Goal: Information Seeking & Learning: Learn about a topic

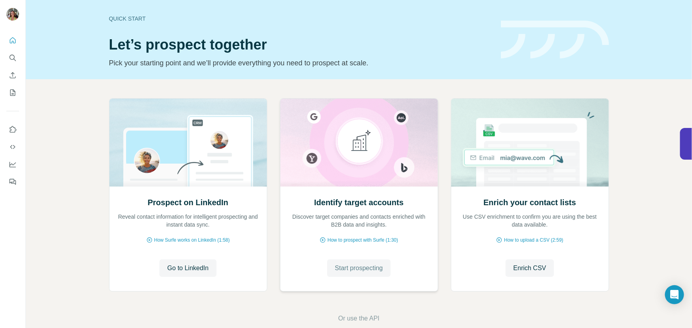
click at [360, 266] on span "Start prospecting" at bounding box center [359, 269] width 48 height 10
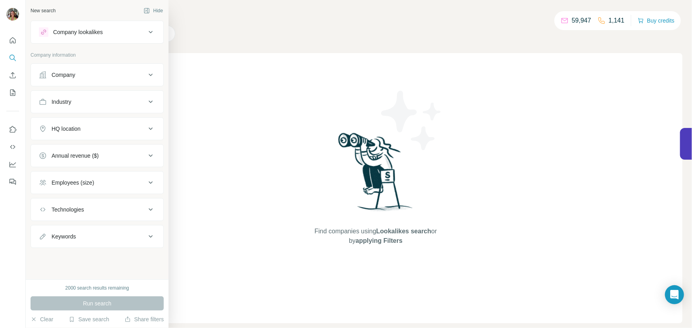
click at [43, 78] on icon at bounding box center [43, 75] width 8 height 8
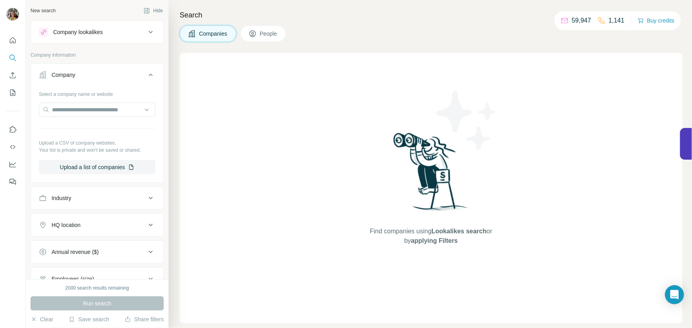
click at [103, 38] on button "Company lookalikes" at bounding box center [97, 32] width 132 height 19
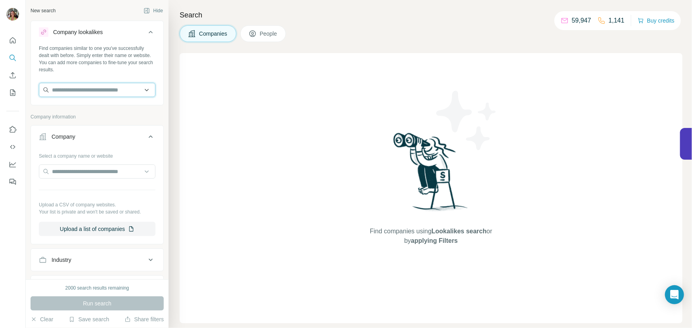
click at [73, 89] on input "text" at bounding box center [97, 90] width 117 height 14
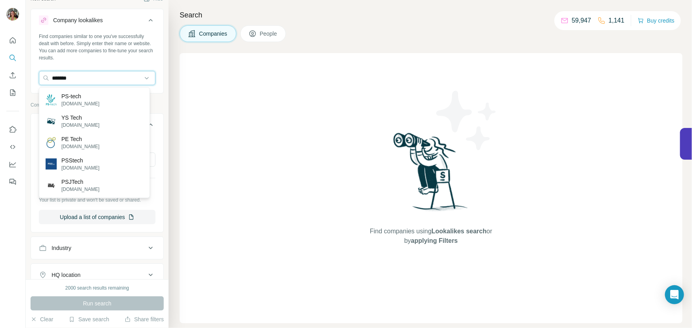
scroll to position [11, 0]
type input "*******"
click at [141, 78] on input "*******" at bounding box center [97, 78] width 117 height 14
drag, startPoint x: 120, startPoint y: 78, endPoint x: 32, endPoint y: 78, distance: 87.6
click at [32, 78] on div "Find companies similar to one you've successfully dealt with before. Simply ent…" at bounding box center [97, 62] width 132 height 59
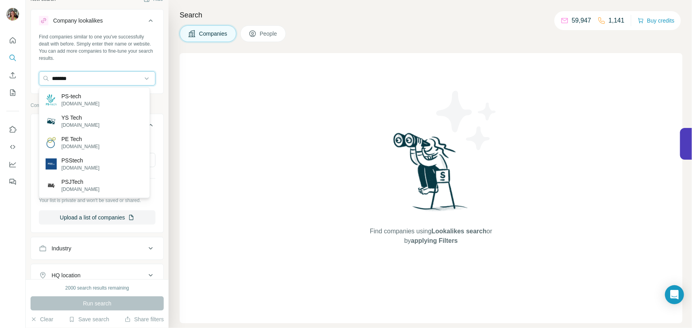
paste input "text"
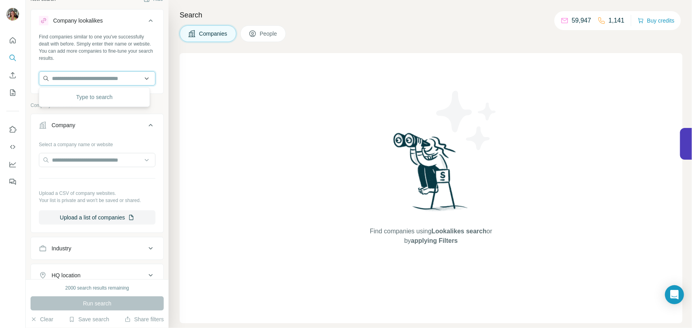
paste input "**********"
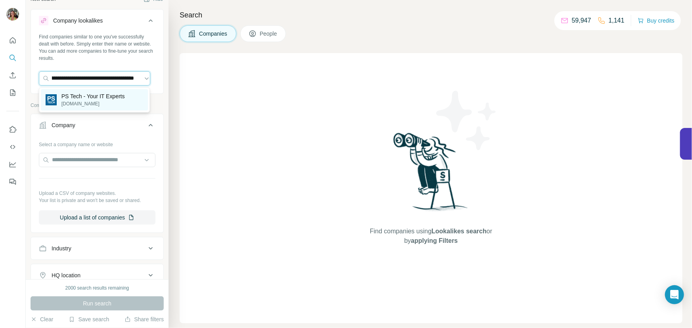
type input "**********"
click at [97, 99] on p "PS Tech - Your IT Experts" at bounding box center [92, 96] width 63 height 8
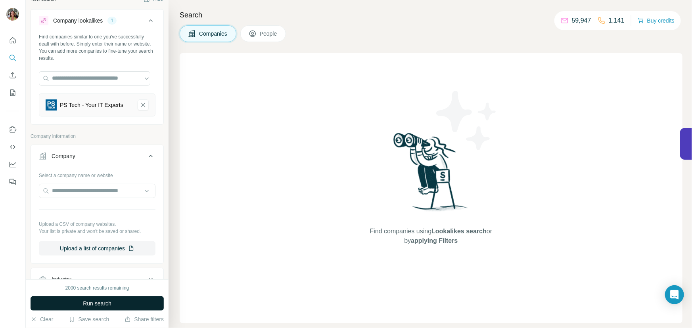
click at [99, 303] on span "Run search" at bounding box center [97, 304] width 29 height 8
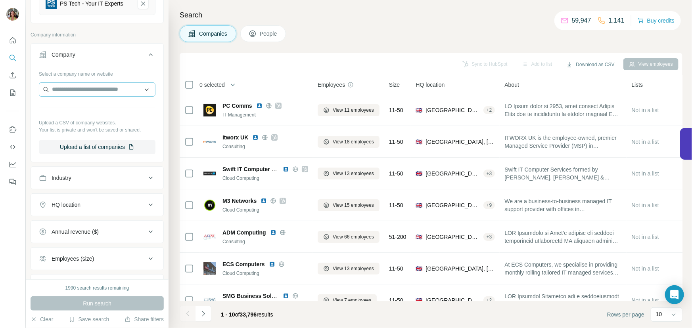
scroll to position [121, 0]
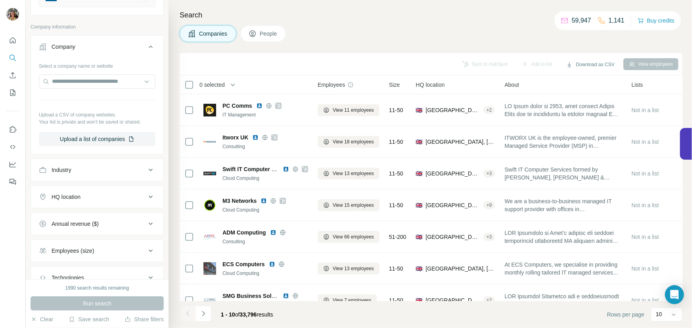
click at [145, 179] on button "Industry" at bounding box center [97, 170] width 132 height 19
click at [77, 193] on input at bounding box center [93, 190] width 98 height 9
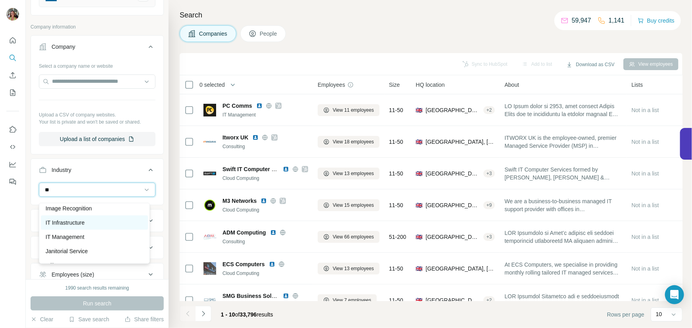
scroll to position [388, 0]
type input "**"
click at [73, 234] on p "IT Management" at bounding box center [65, 237] width 39 height 8
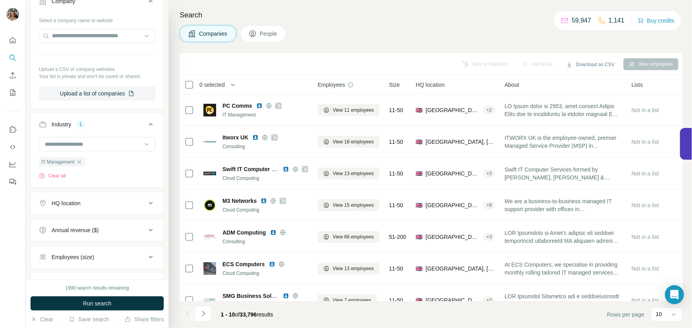
scroll to position [168, 0]
click at [146, 202] on icon at bounding box center [151, 202] width 10 height 10
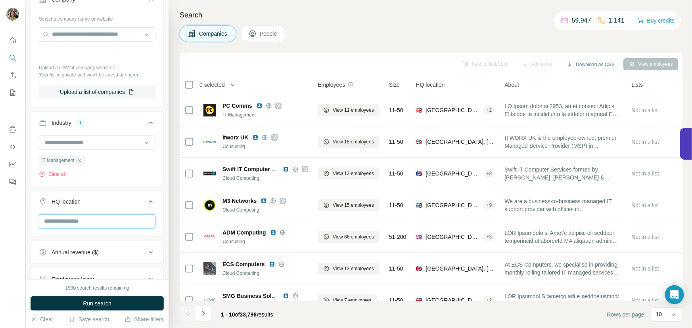
click at [75, 226] on input "text" at bounding box center [97, 221] width 117 height 14
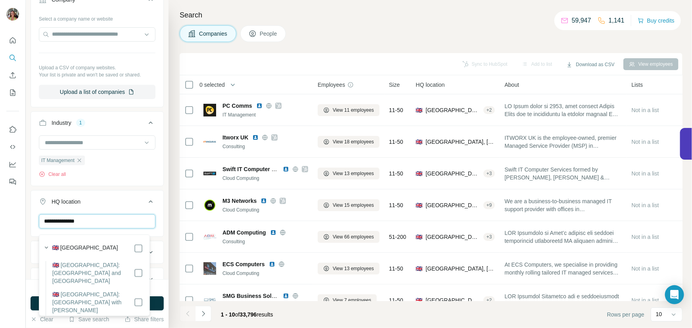
type input "**********"
click at [122, 247] on div "🇬🇧 [GEOGRAPHIC_DATA]" at bounding box center [98, 249] width 92 height 10
click at [169, 229] on div "Search Companies People Sync to HubSpot Add to list Download as CSV View employ…" at bounding box center [429, 164] width 523 height 328
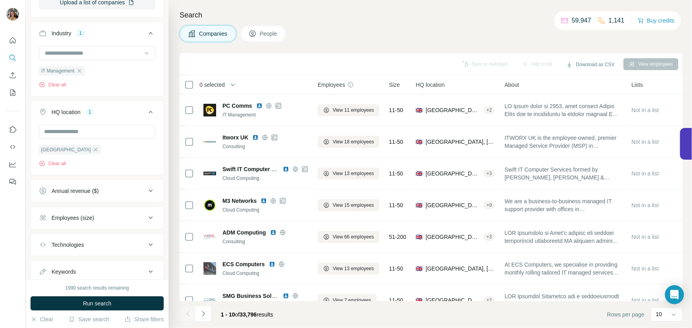
scroll to position [258, 0]
click at [130, 193] on div "Annual revenue ($)" at bounding box center [92, 190] width 107 height 8
click at [44, 225] on icon at bounding box center [44, 223] width 10 height 10
click at [41, 238] on icon at bounding box center [44, 237] width 10 height 10
click at [46, 252] on icon at bounding box center [44, 252] width 10 height 10
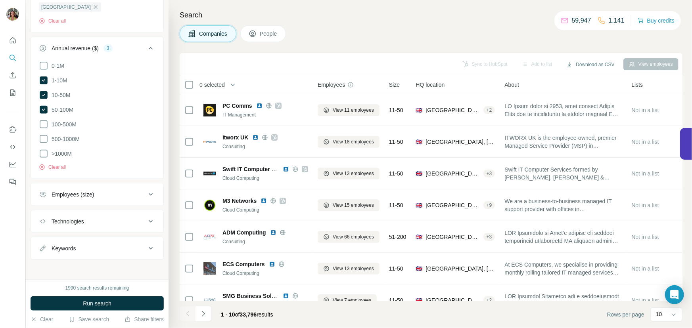
scroll to position [405, 0]
click at [146, 193] on icon at bounding box center [151, 192] width 10 height 10
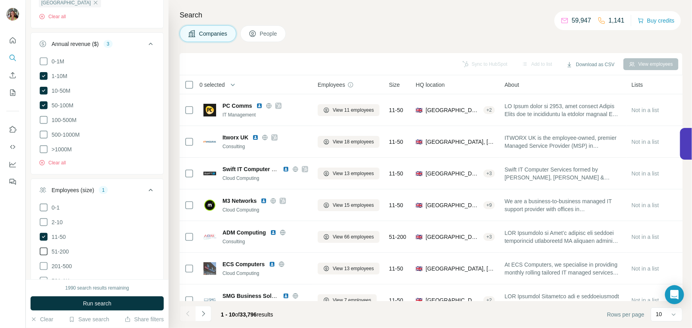
click at [43, 252] on icon at bounding box center [44, 252] width 10 height 10
click at [44, 265] on icon at bounding box center [44, 267] width 10 height 10
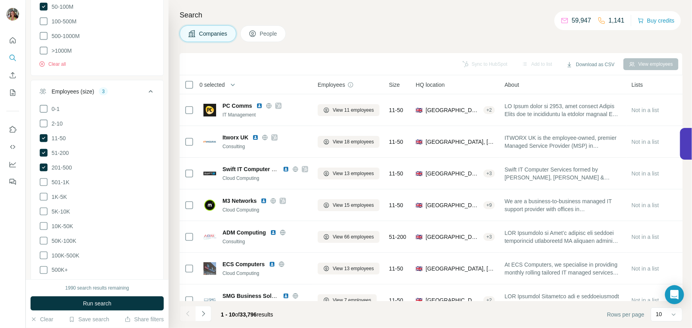
scroll to position [593, 0]
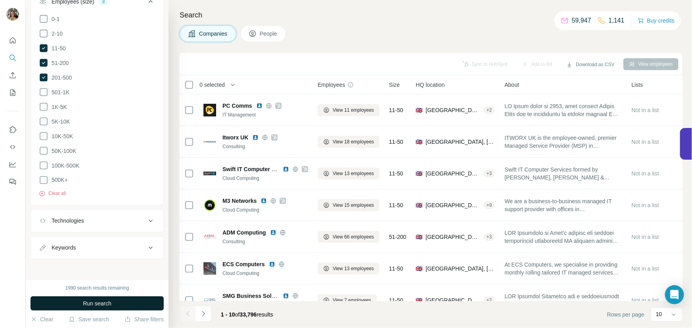
click at [103, 302] on span "Run search" at bounding box center [97, 304] width 29 height 8
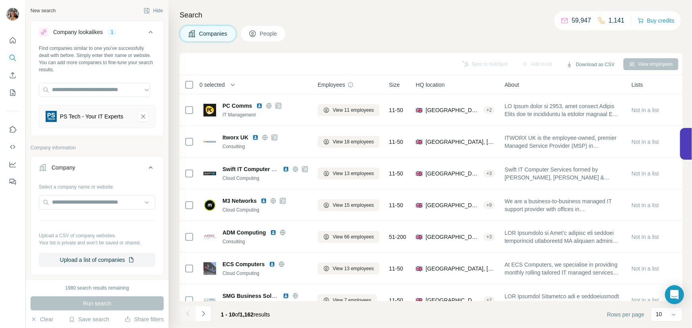
scroll to position [0, 0]
click at [147, 10] on button "Hide" at bounding box center [153, 11] width 31 height 12
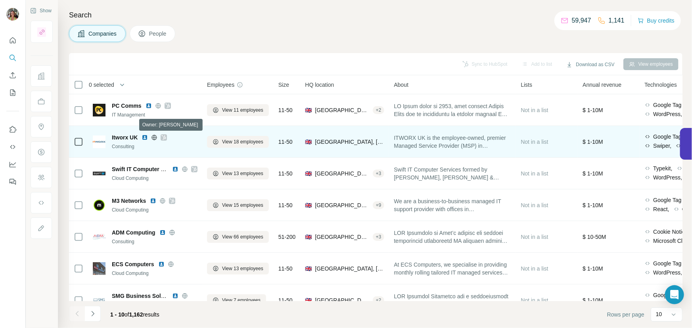
click at [165, 137] on icon at bounding box center [163, 137] width 5 height 6
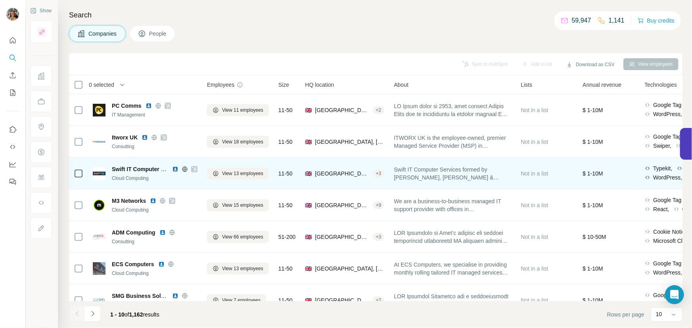
click at [193, 168] on icon at bounding box center [194, 169] width 5 height 6
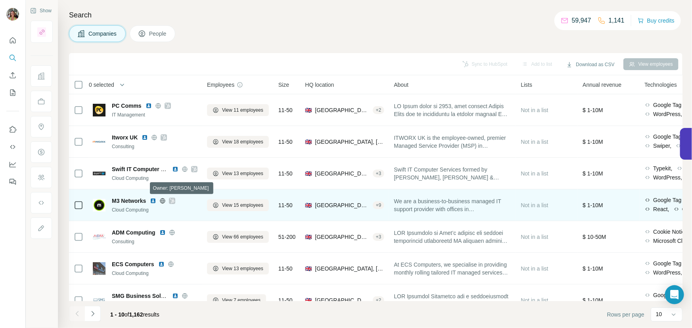
click at [173, 201] on icon at bounding box center [172, 201] width 5 height 6
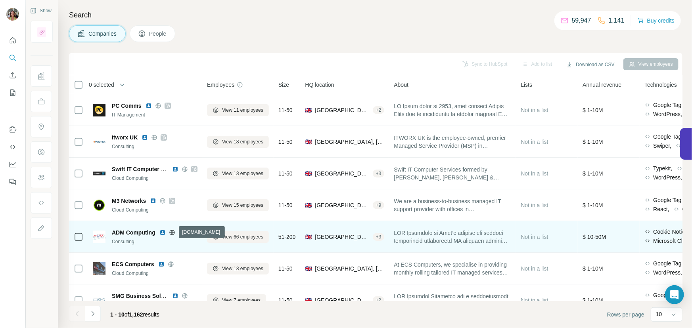
click at [172, 232] on icon at bounding box center [172, 233] width 6 height 6
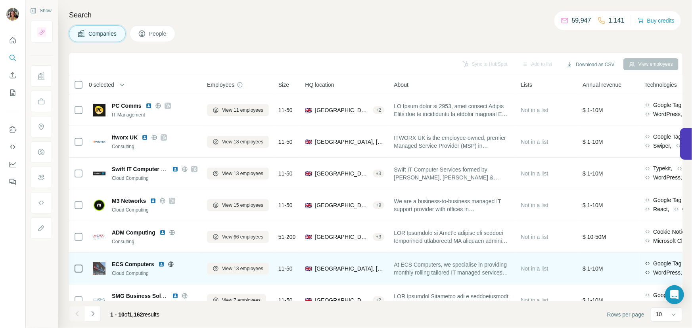
click at [169, 262] on icon at bounding box center [171, 264] width 6 height 6
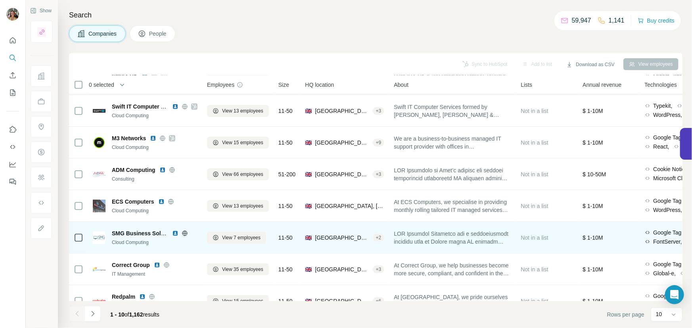
scroll to position [82, 0]
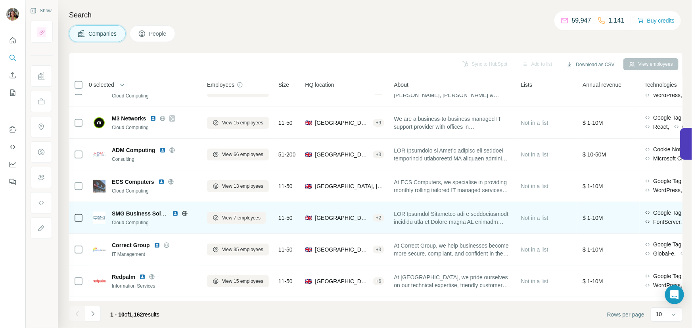
click at [184, 213] on icon at bounding box center [185, 213] width 6 height 6
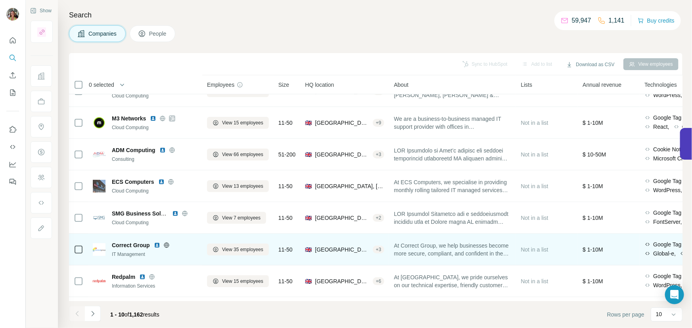
click at [165, 245] on icon at bounding box center [166, 245] width 6 height 6
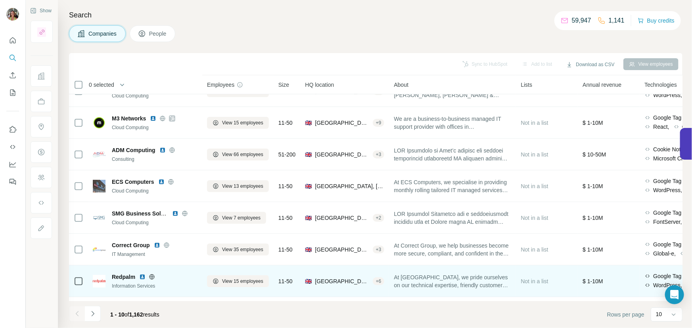
click at [152, 277] on icon at bounding box center [152, 276] width 2 height 5
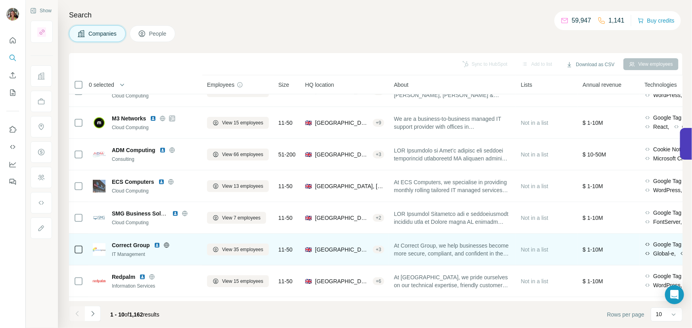
scroll to position [114, 0]
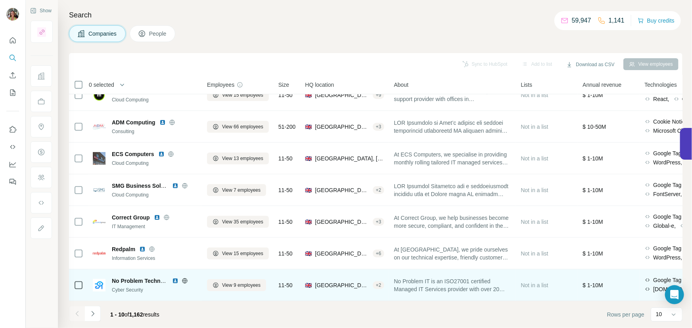
click at [185, 278] on icon at bounding box center [185, 281] width 6 height 6
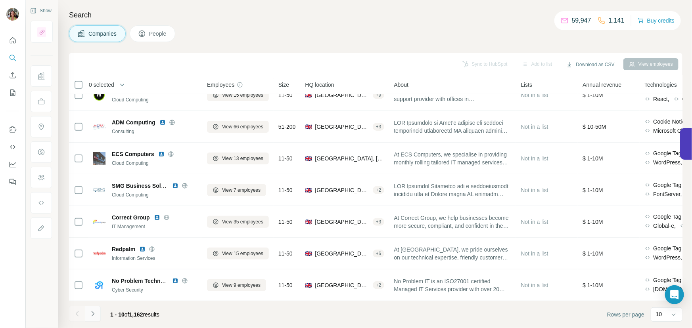
click at [89, 314] on icon "Navigate to next page" at bounding box center [93, 314] width 8 height 8
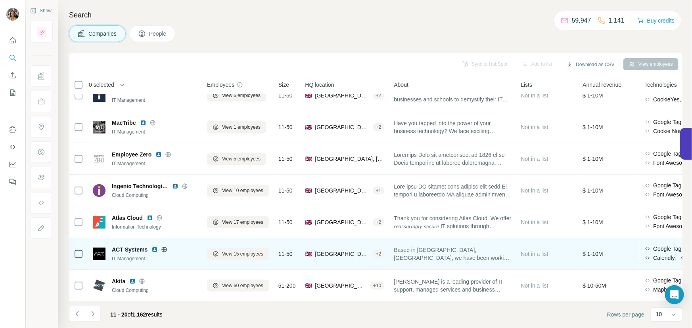
scroll to position [0, 0]
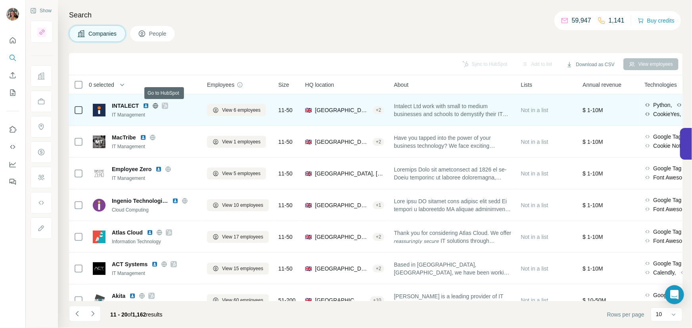
click at [165, 105] on icon at bounding box center [165, 105] width 4 height 5
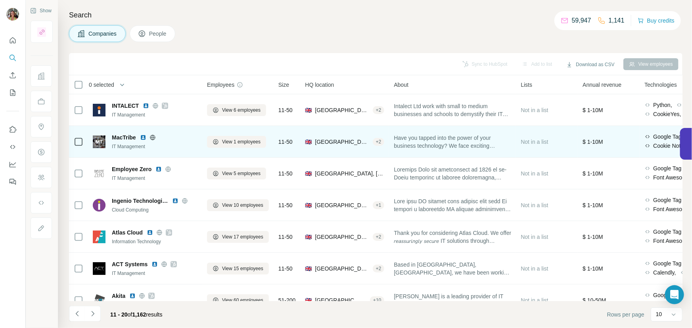
click at [152, 136] on icon at bounding box center [152, 137] width 6 height 6
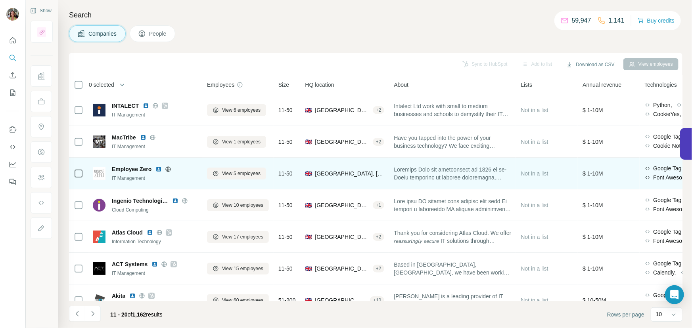
click at [166, 168] on icon at bounding box center [168, 169] width 6 height 6
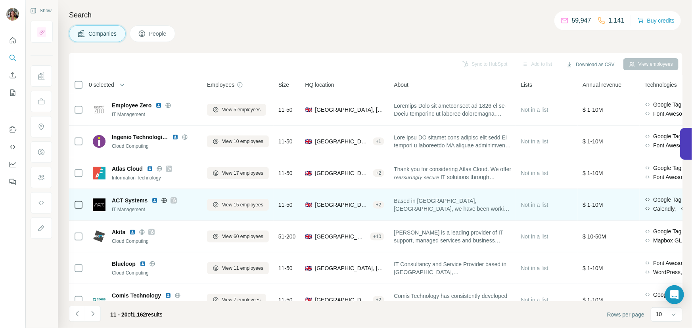
scroll to position [65, 0]
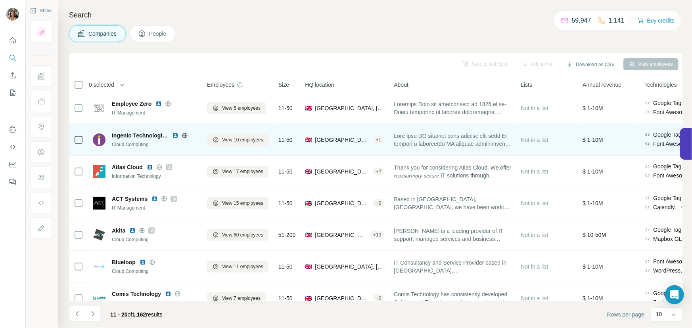
click at [184, 134] on icon at bounding box center [185, 135] width 6 height 6
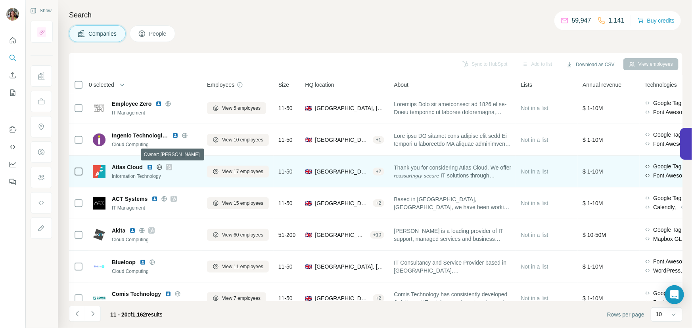
click at [170, 167] on icon at bounding box center [168, 167] width 5 height 6
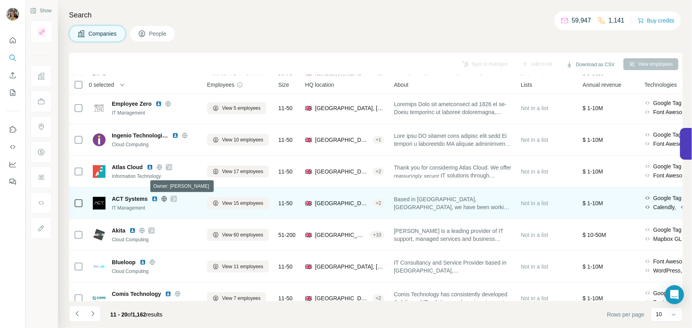
click at [174, 198] on icon at bounding box center [173, 199] width 5 height 6
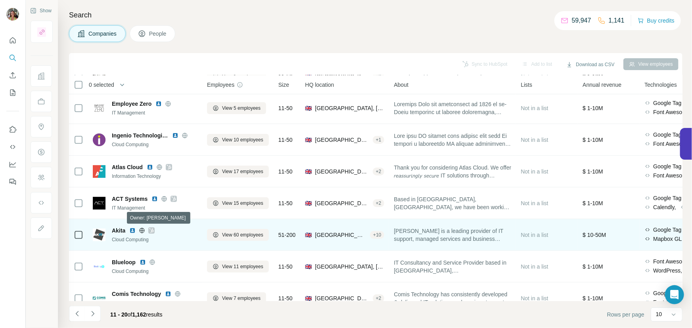
click at [151, 230] on icon at bounding box center [151, 231] width 5 height 6
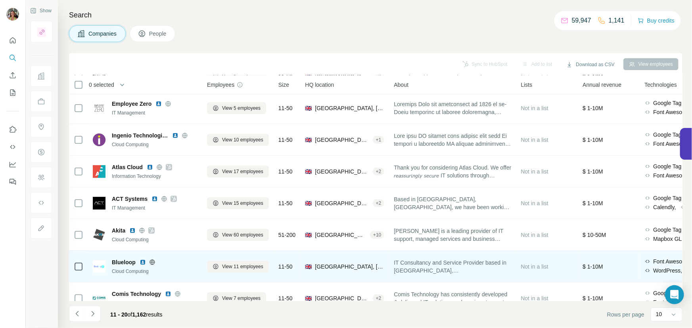
click at [150, 261] on icon at bounding box center [152, 262] width 6 height 6
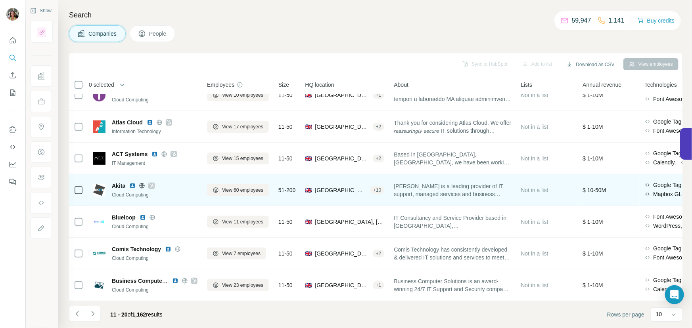
scroll to position [114, 0]
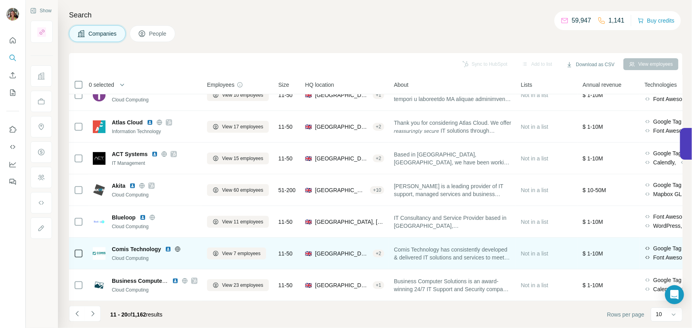
click at [178, 247] on icon at bounding box center [178, 249] width 2 height 5
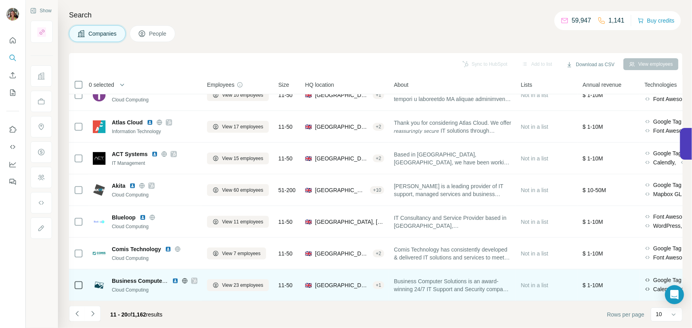
click at [192, 278] on icon at bounding box center [194, 281] width 5 height 6
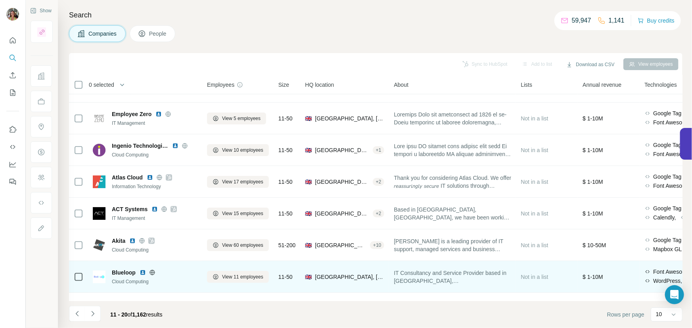
scroll to position [0, 0]
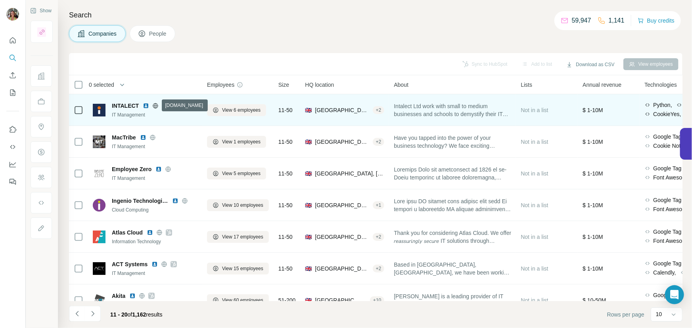
click at [155, 104] on icon at bounding box center [156, 105] width 2 height 5
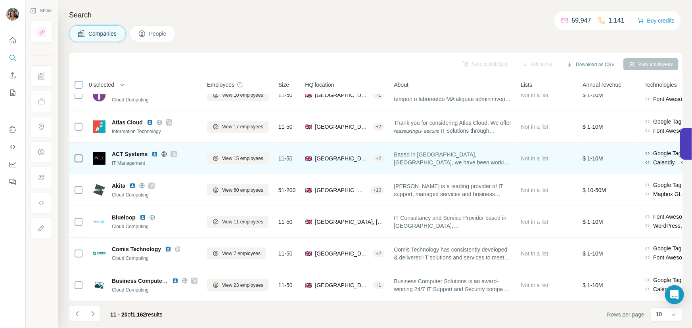
scroll to position [114, 0]
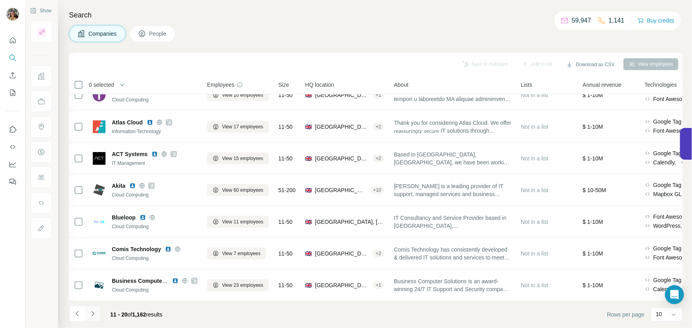
click at [96, 312] on button "Navigate to next page" at bounding box center [93, 314] width 16 height 16
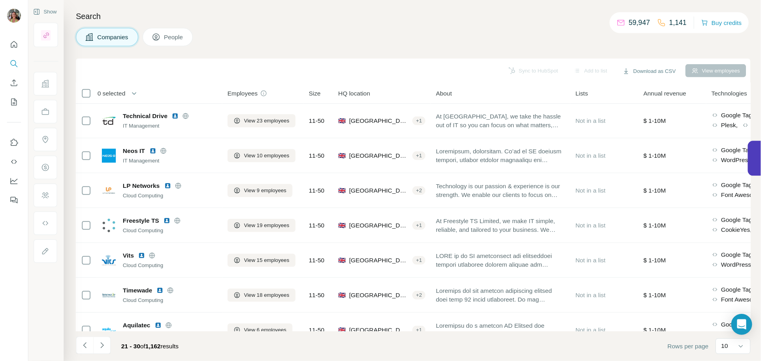
scroll to position [0, 0]
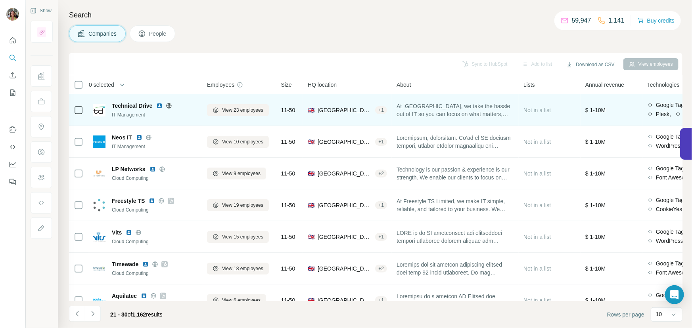
click at [167, 104] on icon at bounding box center [168, 105] width 5 height 5
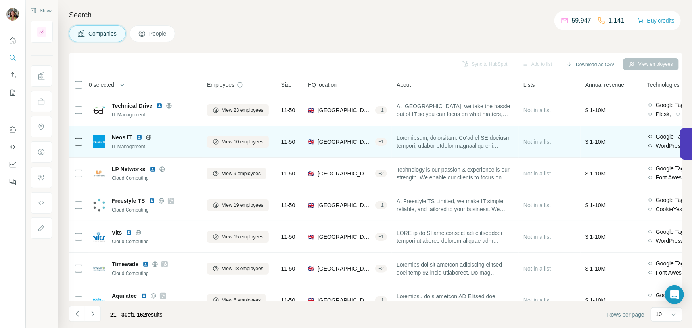
click at [148, 137] on icon at bounding box center [148, 137] width 5 height 0
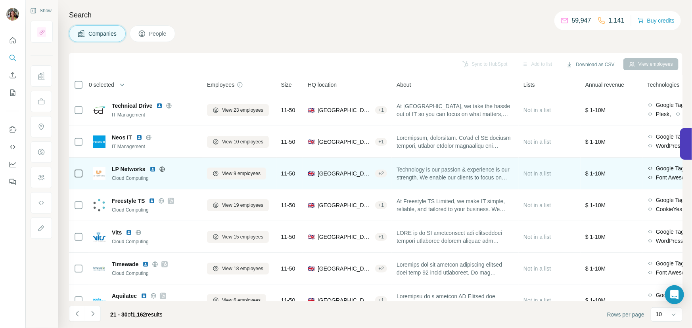
click at [163, 169] on icon at bounding box center [162, 169] width 6 height 6
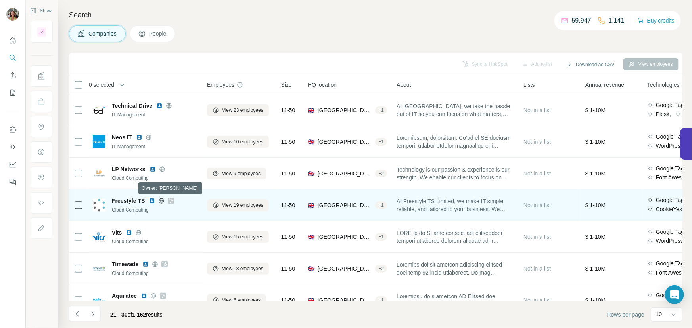
click at [172, 200] on icon at bounding box center [171, 201] width 4 height 5
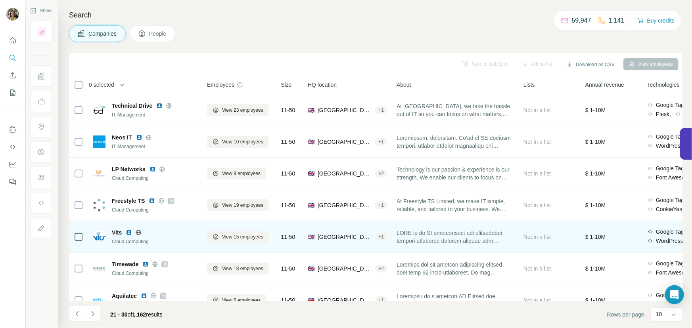
click at [137, 231] on icon at bounding box center [138, 233] width 6 height 6
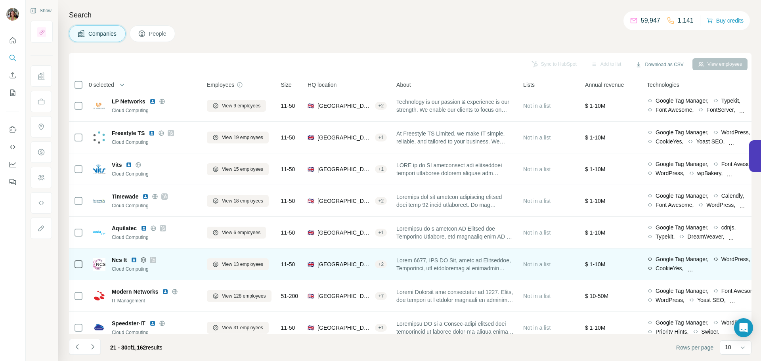
scroll to position [81, 0]
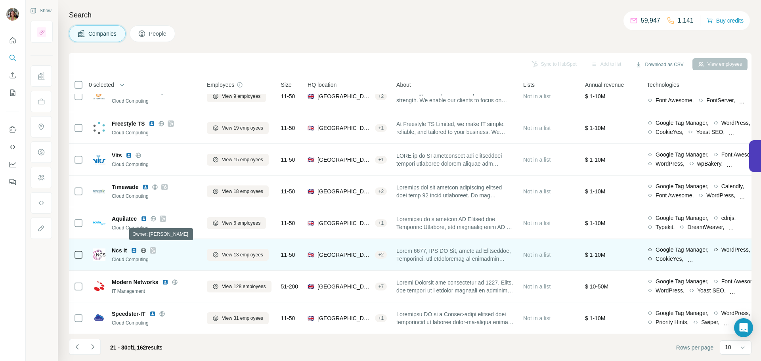
click at [154, 248] on icon at bounding box center [153, 250] width 4 height 5
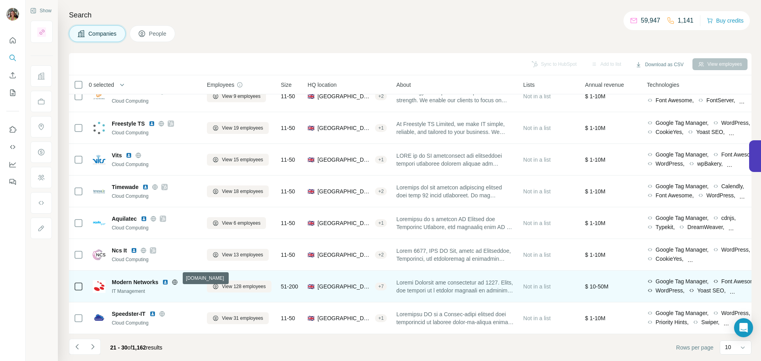
click at [175, 279] on icon at bounding box center [175, 282] width 6 height 6
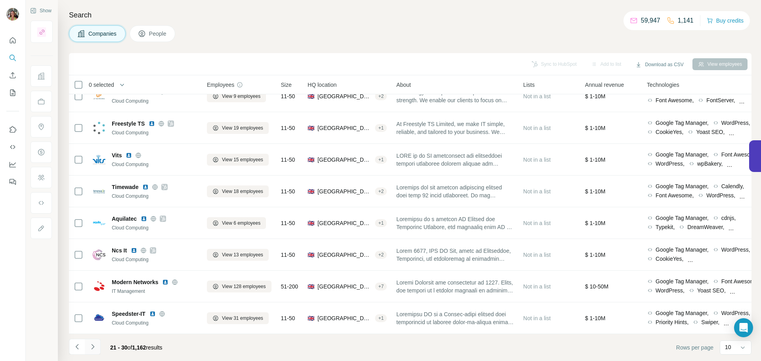
click at [94, 328] on icon "Navigate to next page" at bounding box center [93, 347] width 8 height 8
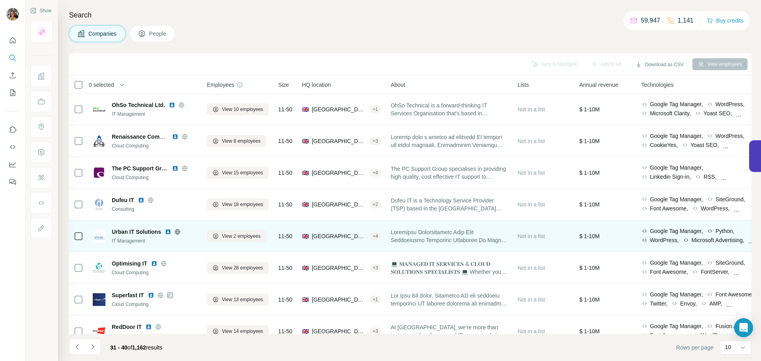
scroll to position [0, 0]
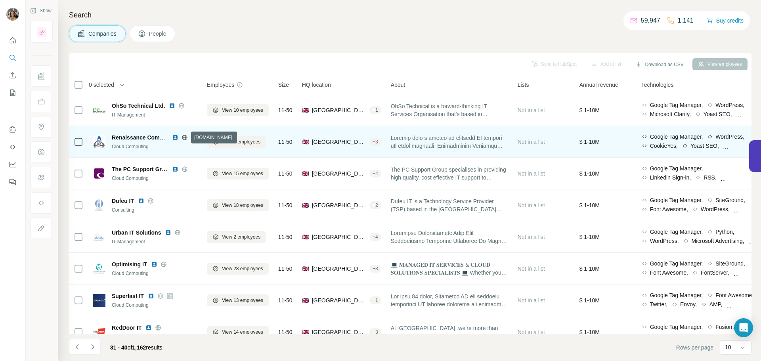
click at [184, 135] on icon at bounding box center [185, 137] width 2 height 5
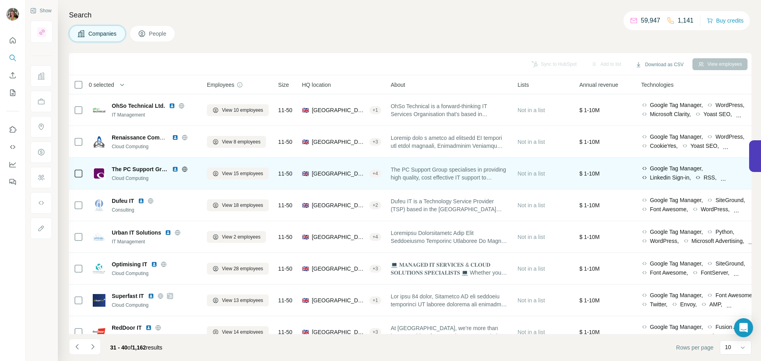
click at [184, 168] on icon at bounding box center [185, 168] width 2 height 5
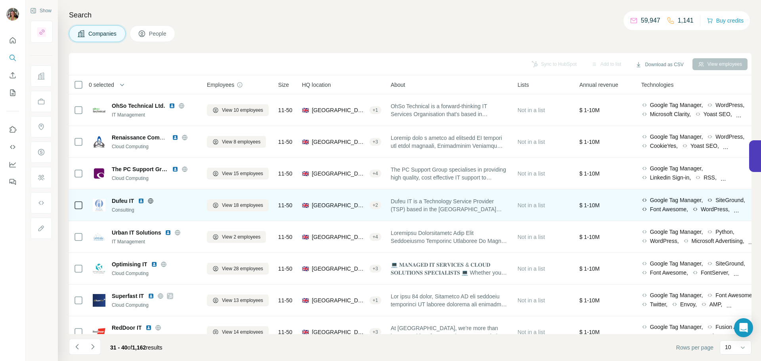
click at [151, 199] on icon at bounding box center [150, 200] width 2 height 5
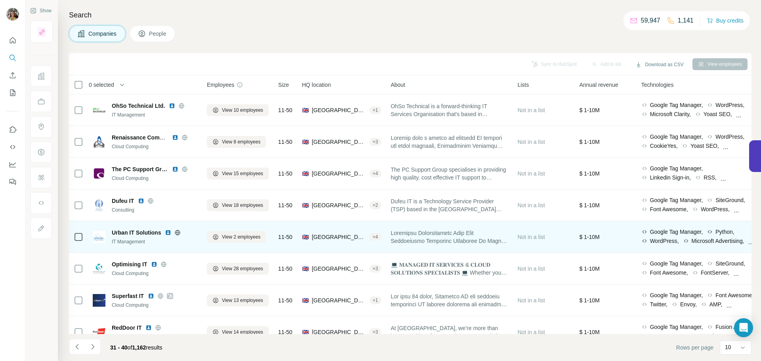
click at [178, 231] on icon at bounding box center [177, 233] width 6 height 6
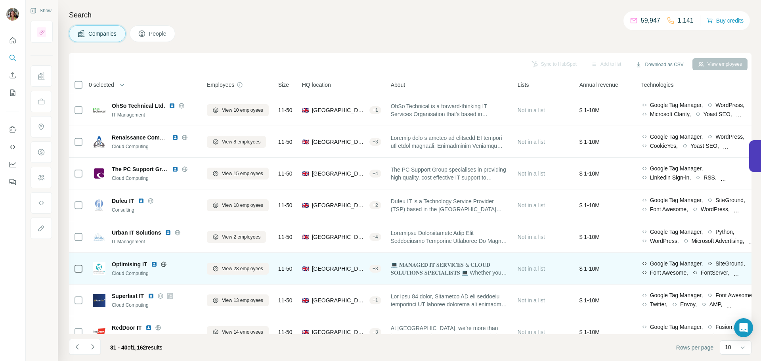
click at [164, 263] on icon at bounding box center [164, 264] width 6 height 6
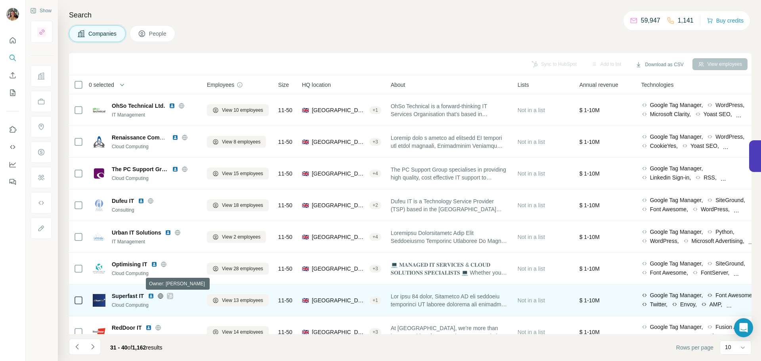
click at [171, 295] on icon at bounding box center [170, 296] width 4 height 5
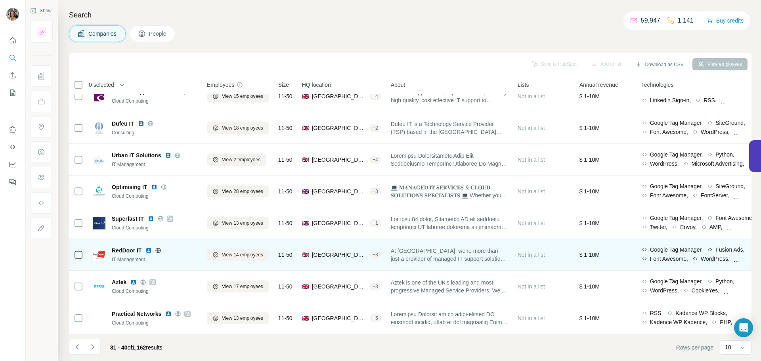
scroll to position [81, 0]
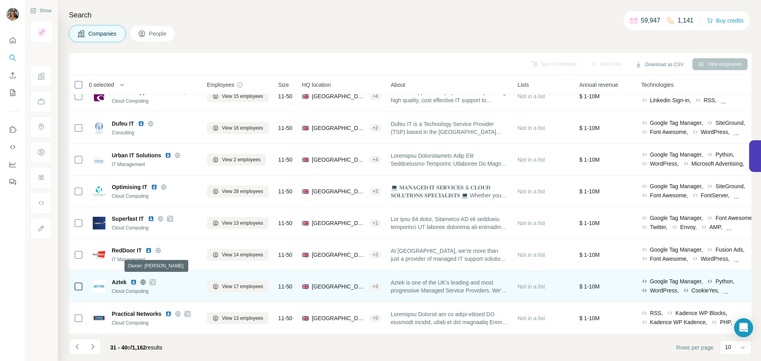
click at [153, 279] on icon at bounding box center [152, 282] width 5 height 6
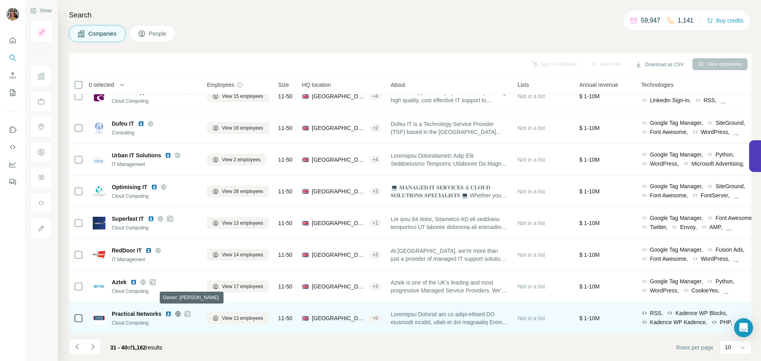
click at [187, 311] on icon at bounding box center [187, 314] width 5 height 6
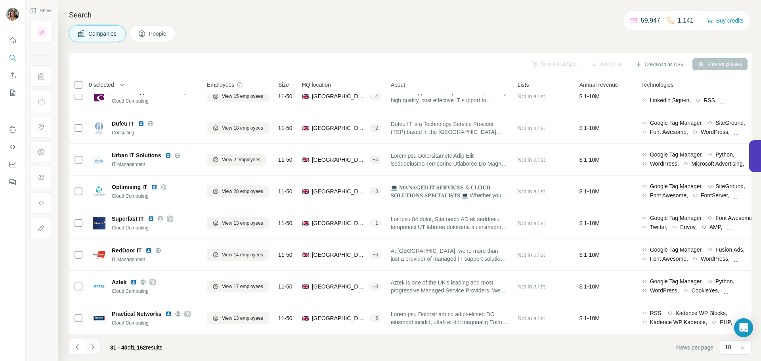
click at [95, 328] on button "Navigate to next page" at bounding box center [93, 347] width 16 height 16
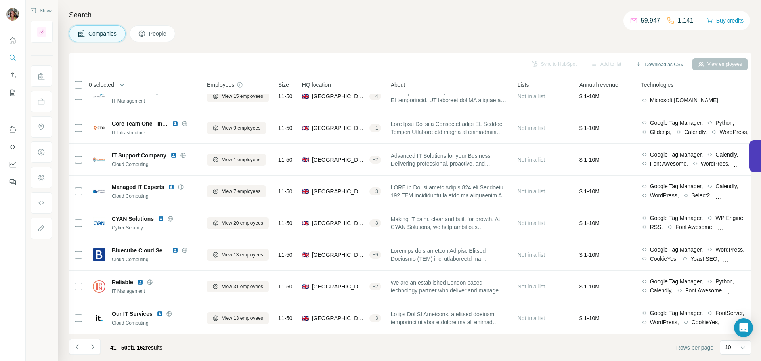
scroll to position [0, 0]
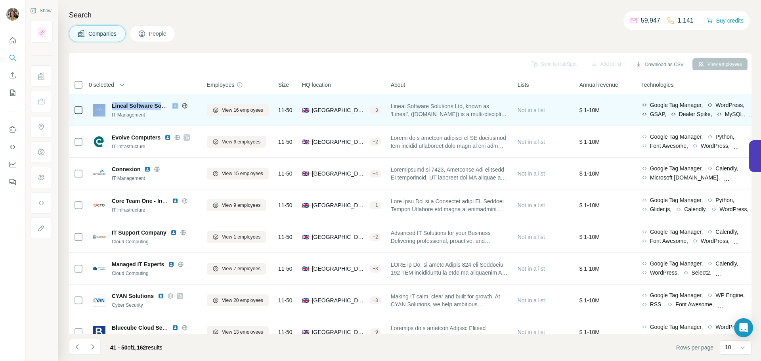
click at [184, 107] on icon at bounding box center [185, 106] width 6 height 6
click at [186, 104] on icon at bounding box center [184, 105] width 5 height 5
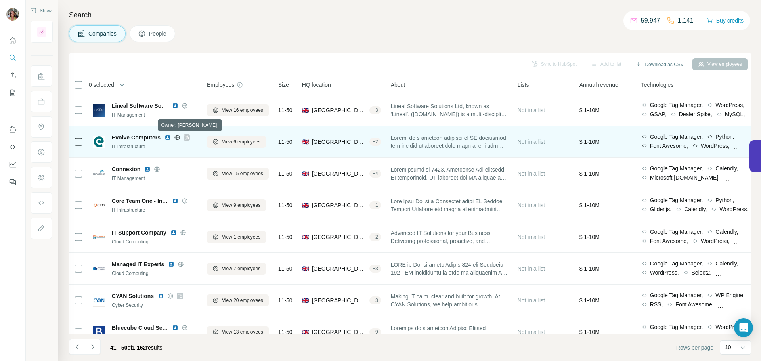
click at [187, 139] on icon at bounding box center [186, 137] width 4 height 5
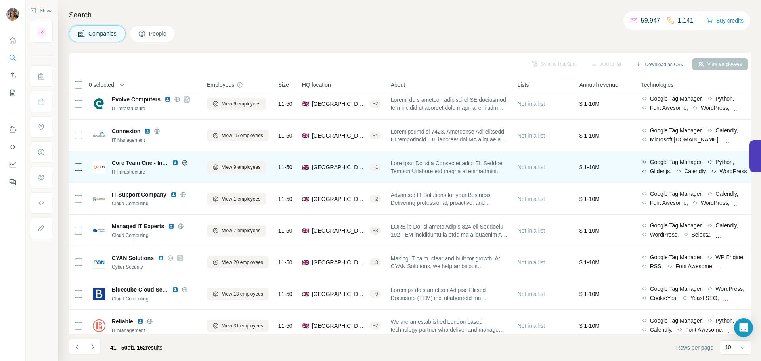
scroll to position [39, 0]
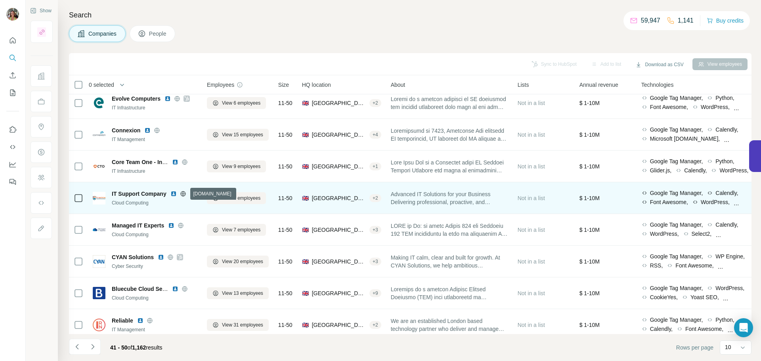
click at [182, 194] on icon at bounding box center [183, 194] width 6 height 6
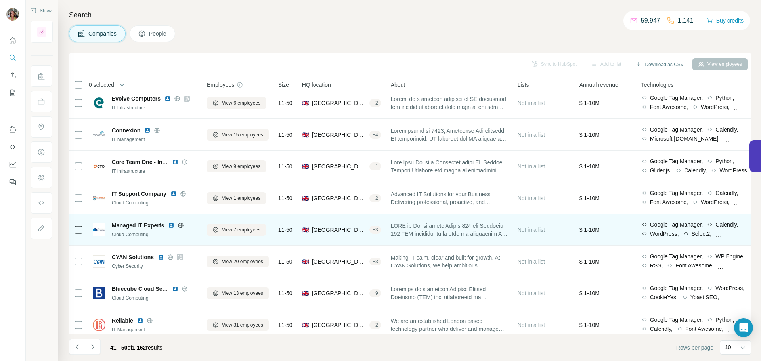
click at [182, 225] on icon at bounding box center [181, 225] width 2 height 5
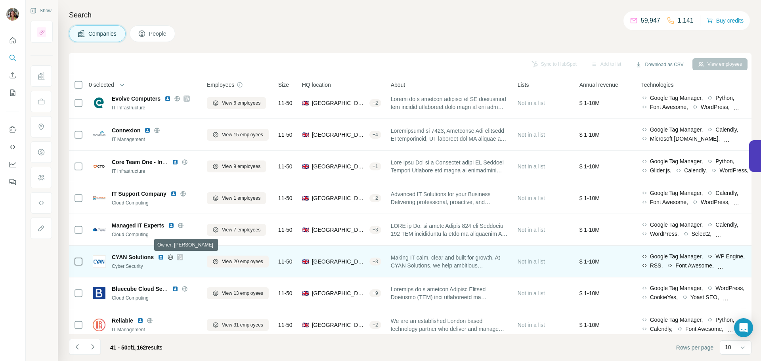
click at [181, 256] on icon at bounding box center [180, 257] width 4 height 5
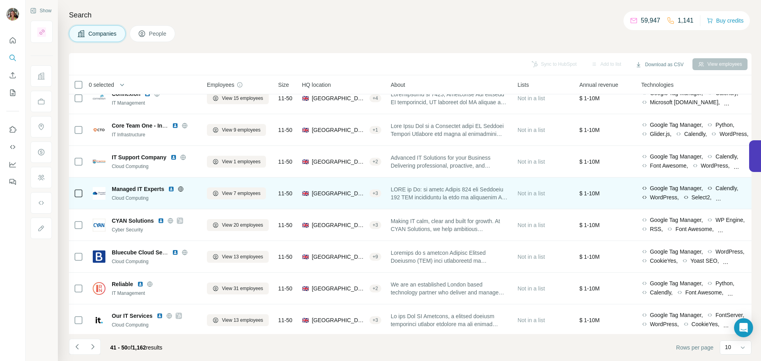
scroll to position [81, 0]
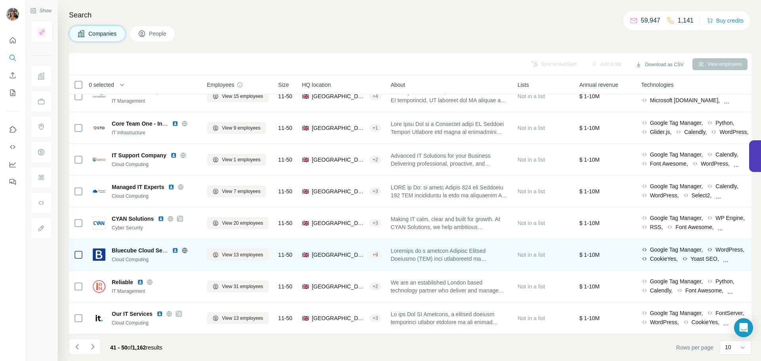
click at [184, 247] on icon at bounding box center [185, 250] width 6 height 6
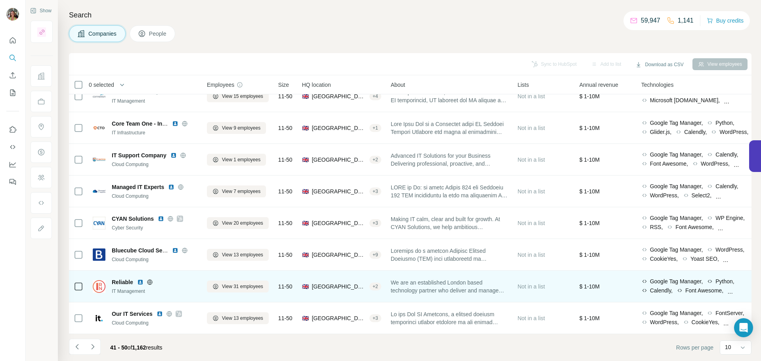
click at [148, 279] on icon at bounding box center [150, 282] width 6 height 6
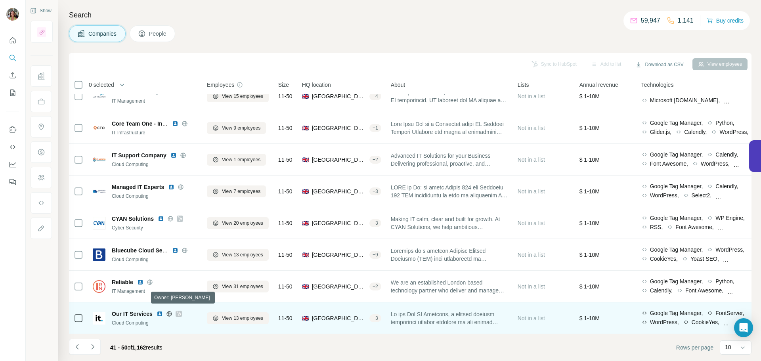
click at [179, 311] on icon at bounding box center [178, 314] width 5 height 6
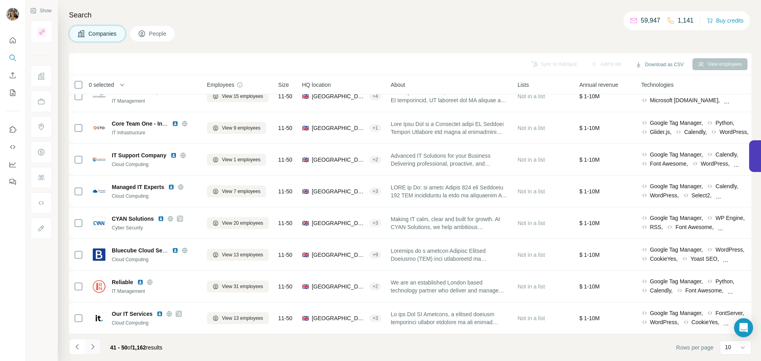
click at [92, 328] on icon "Navigate to next page" at bounding box center [93, 347] width 8 height 8
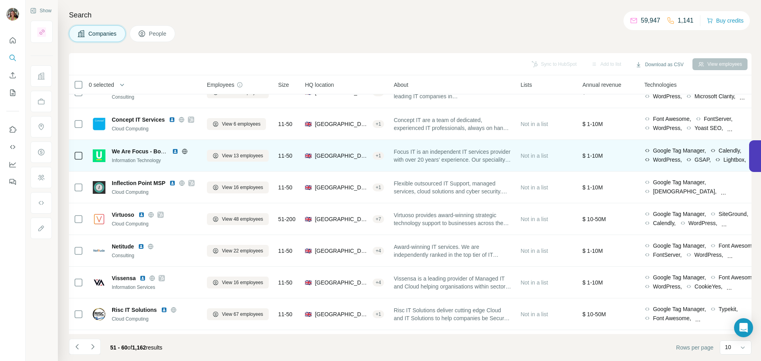
scroll to position [0, 0]
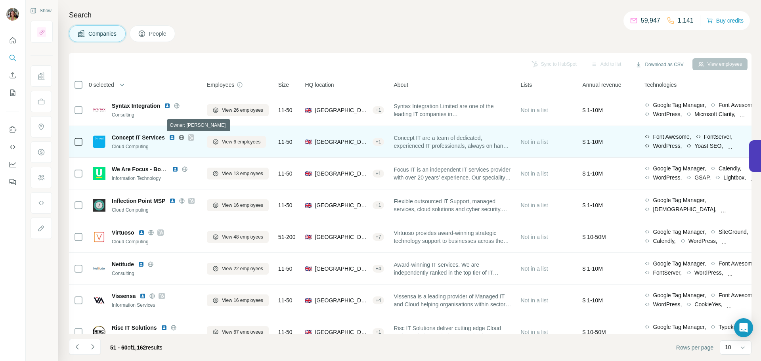
click at [193, 138] on icon at bounding box center [191, 137] width 4 height 5
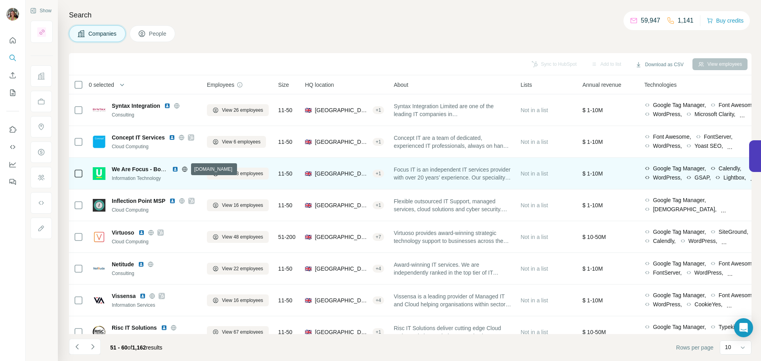
click at [182, 169] on icon at bounding box center [184, 169] width 5 height 0
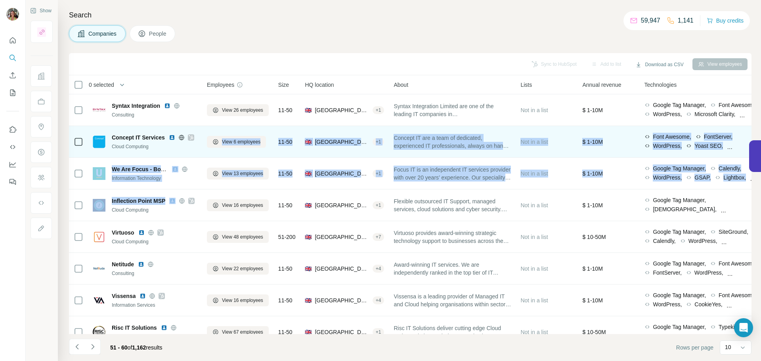
drag, startPoint x: 193, startPoint y: 199, endPoint x: 199, endPoint y: 151, distance: 49.1
click at [0, 0] on tbody "Syntax Integration Consulting View 26 employees 11-50 🇬🇧 [GEOGRAPHIC_DATA], [GE…" at bounding box center [0, 0] width 0 height 0
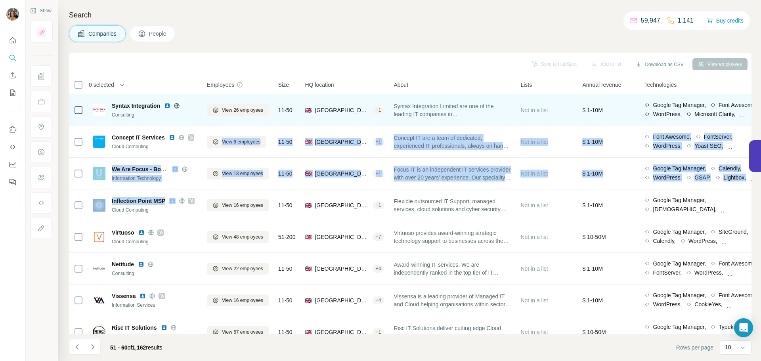
click at [197, 112] on div "Consulting" at bounding box center [155, 114] width 86 height 7
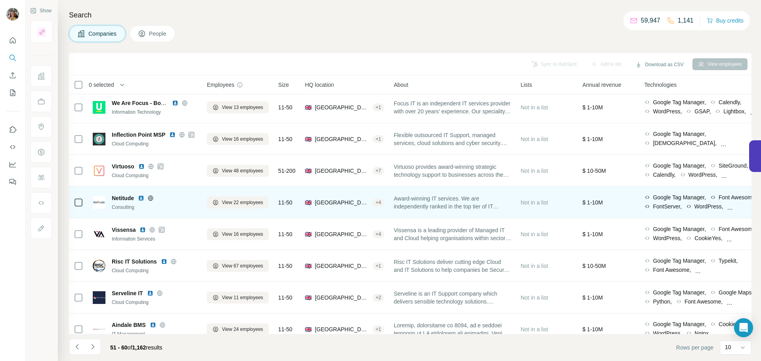
scroll to position [74, 0]
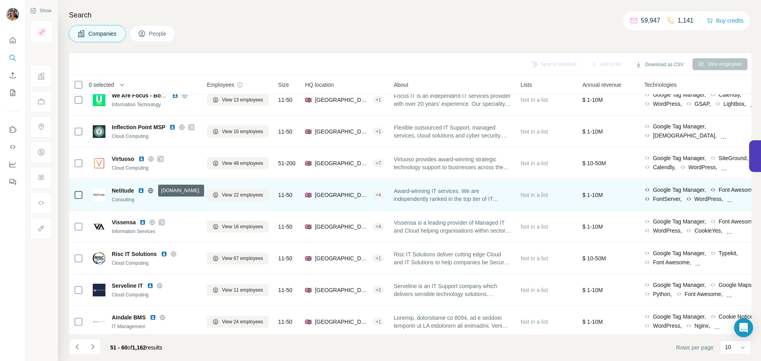
click at [150, 190] on icon at bounding box center [150, 190] width 5 height 0
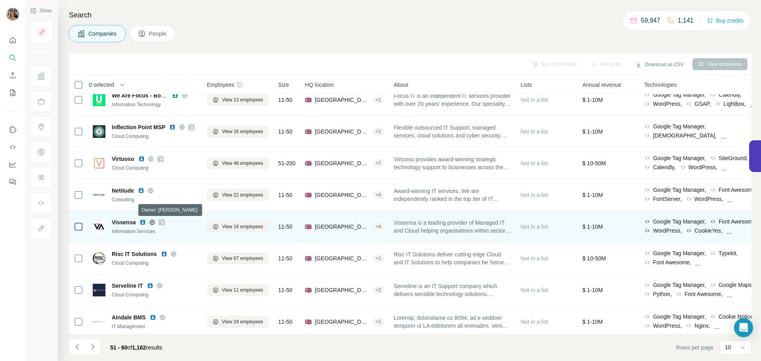
click at [163, 222] on icon at bounding box center [162, 222] width 4 height 5
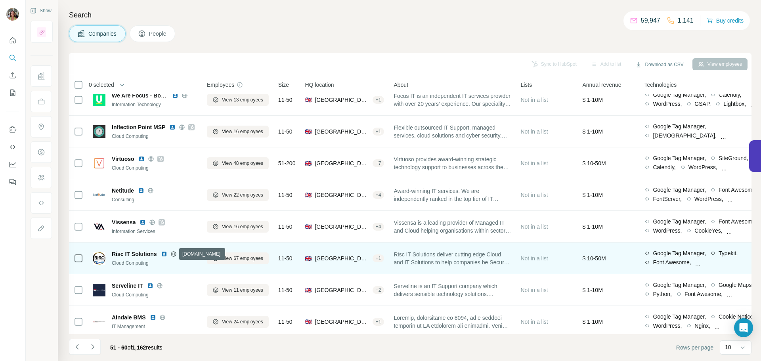
click at [172, 252] on icon at bounding box center [173, 253] width 2 height 5
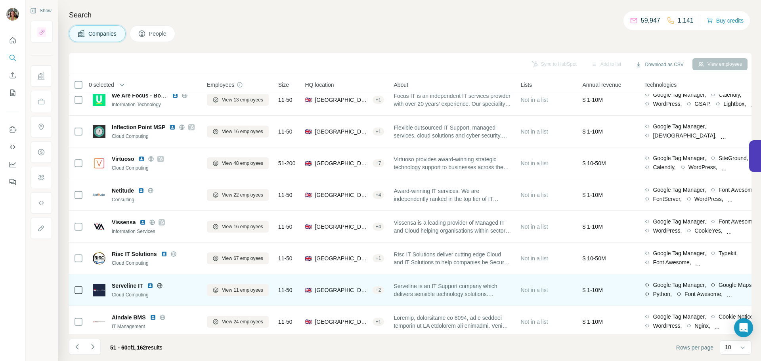
click at [161, 285] on icon at bounding box center [159, 285] width 5 height 0
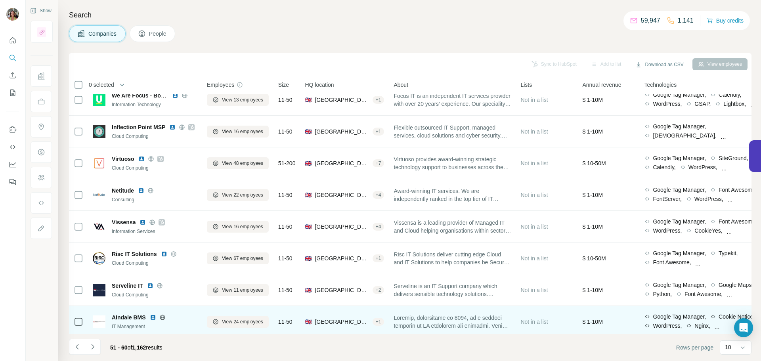
click at [164, 317] on icon at bounding box center [162, 317] width 5 height 0
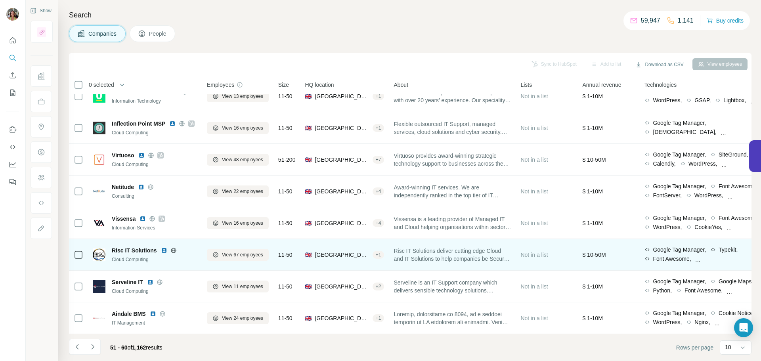
scroll to position [81, 0]
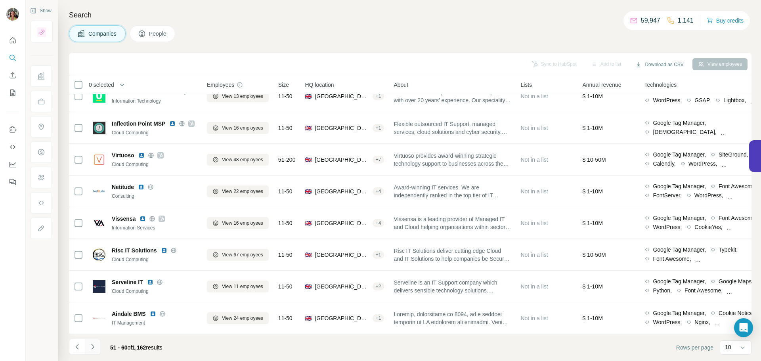
click at [92, 328] on icon "Navigate to next page" at bounding box center [93, 347] width 8 height 8
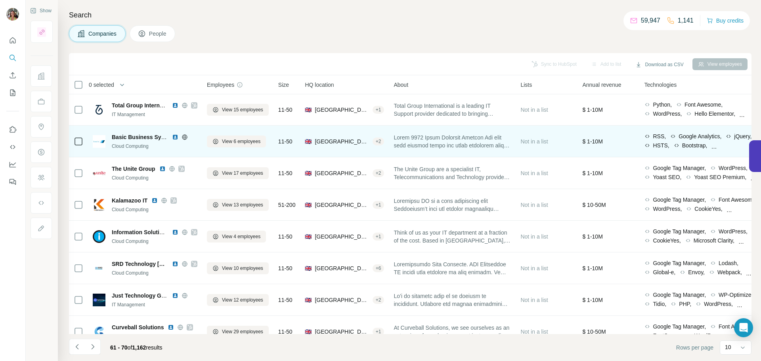
scroll to position [0, 0]
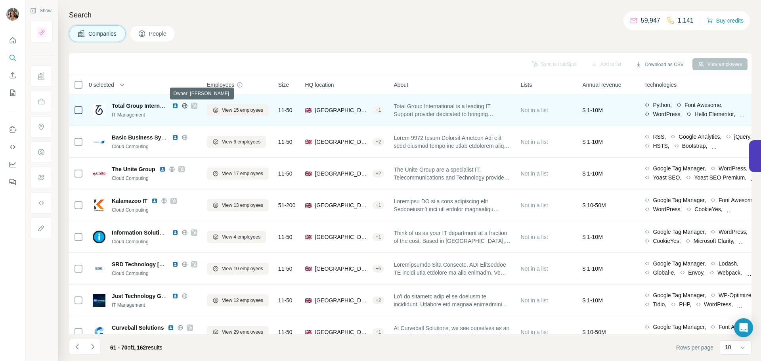
click at [194, 105] on icon at bounding box center [194, 106] width 5 height 6
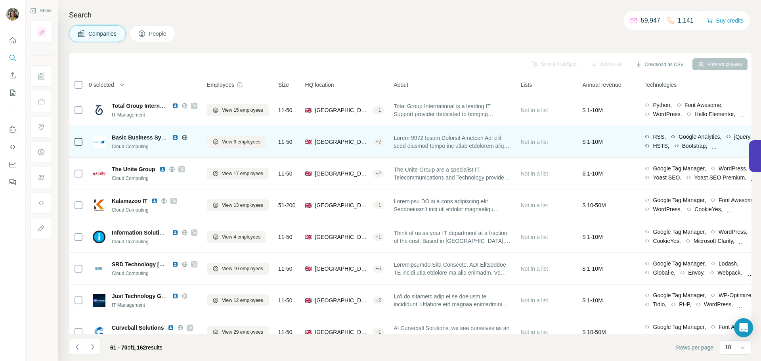
click at [186, 136] on icon at bounding box center [185, 137] width 6 height 6
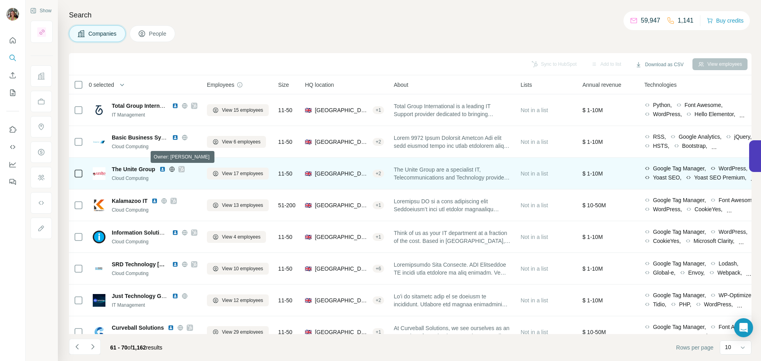
click at [182, 169] on icon at bounding box center [181, 169] width 5 height 6
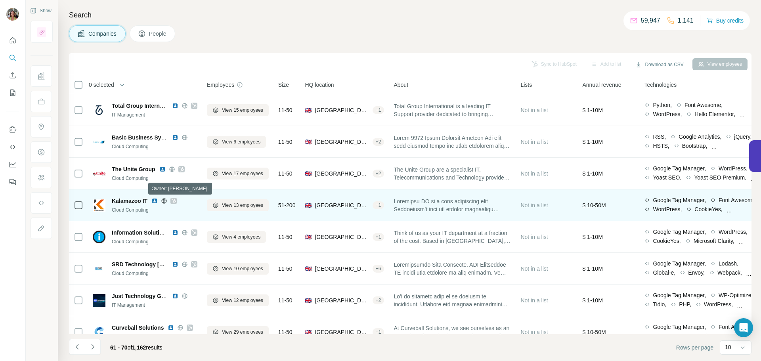
click at [175, 200] on icon at bounding box center [174, 201] width 4 height 5
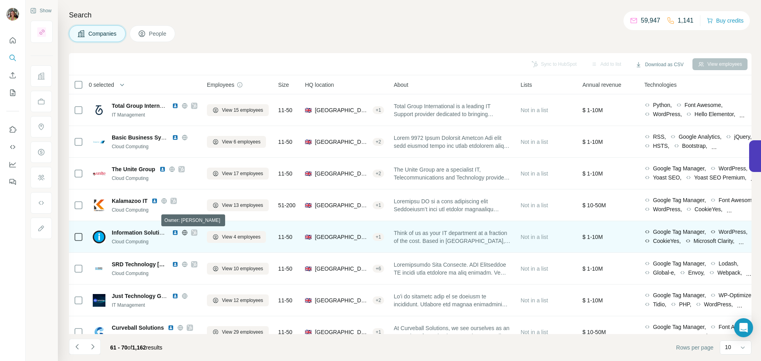
click at [194, 234] on icon at bounding box center [194, 232] width 4 height 5
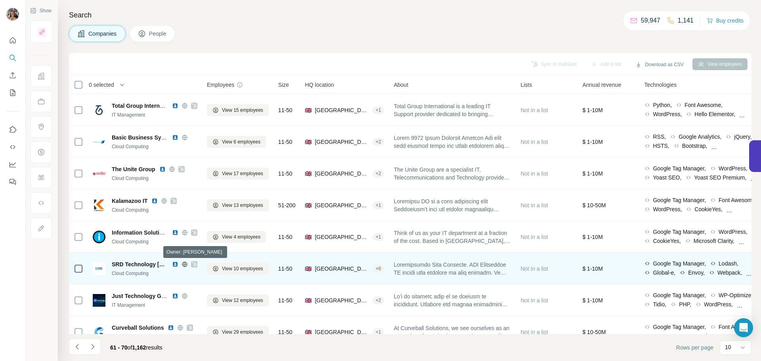
click at [192, 266] on icon at bounding box center [194, 264] width 5 height 6
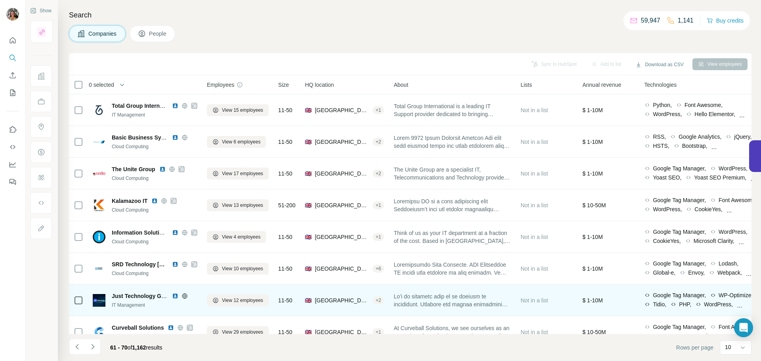
click at [183, 296] on icon at bounding box center [184, 296] width 5 height 0
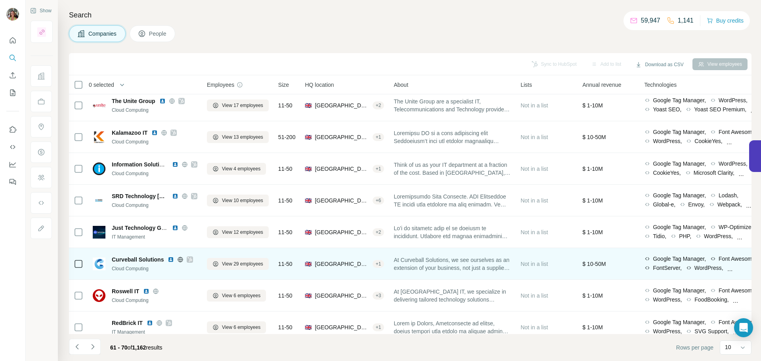
scroll to position [81, 0]
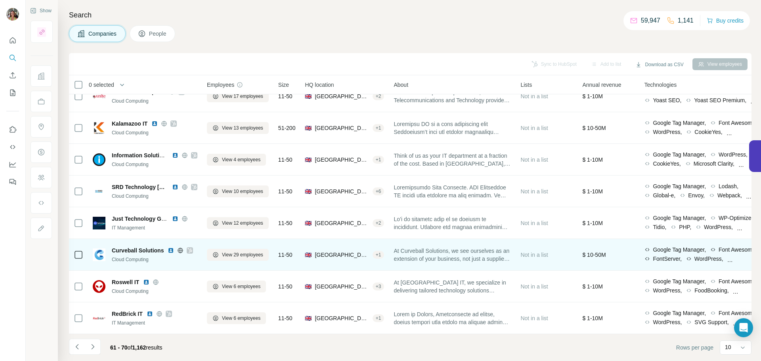
click at [192, 247] on icon at bounding box center [189, 250] width 5 height 6
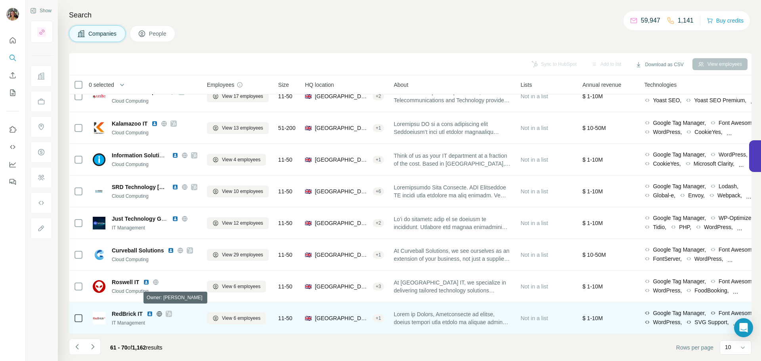
click at [170, 311] on icon at bounding box center [168, 314] width 5 height 6
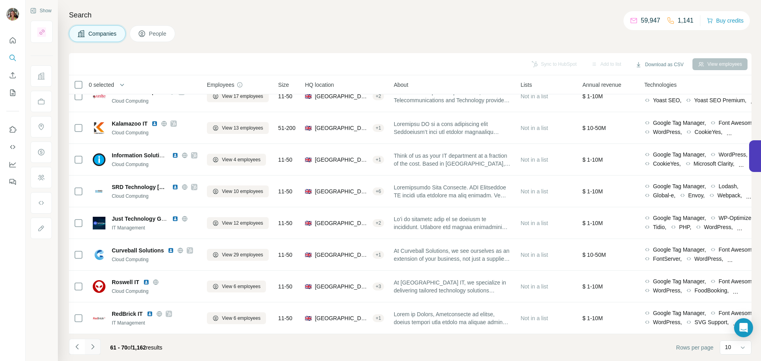
click at [94, 328] on icon "Navigate to next page" at bounding box center [93, 347] width 8 height 8
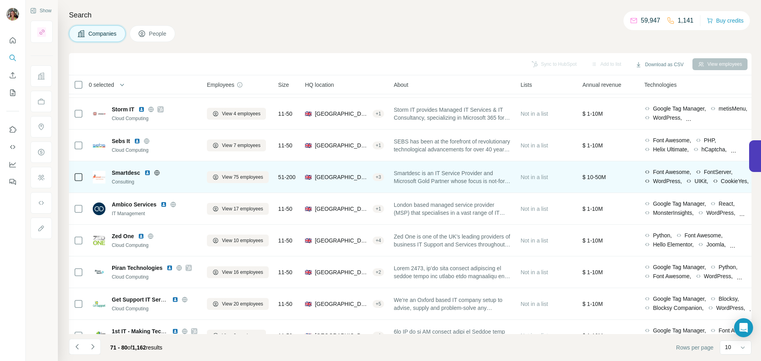
scroll to position [0, 0]
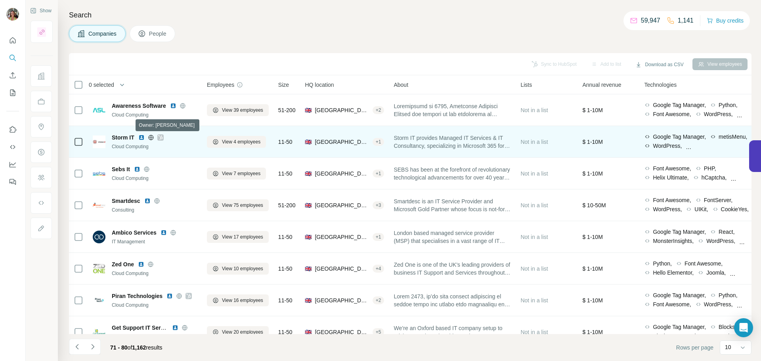
click at [160, 137] on icon at bounding box center [160, 137] width 5 height 6
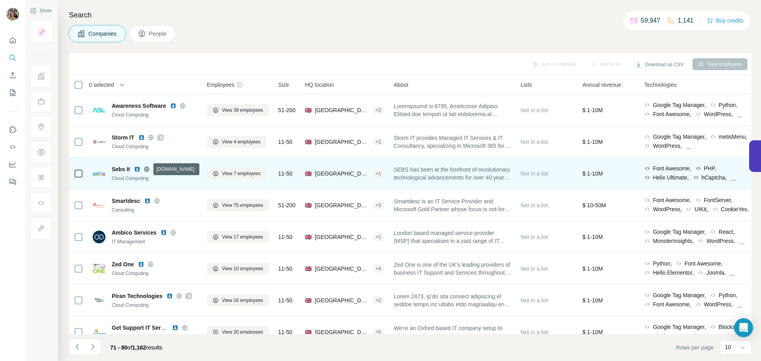
click at [147, 167] on icon at bounding box center [146, 169] width 6 height 6
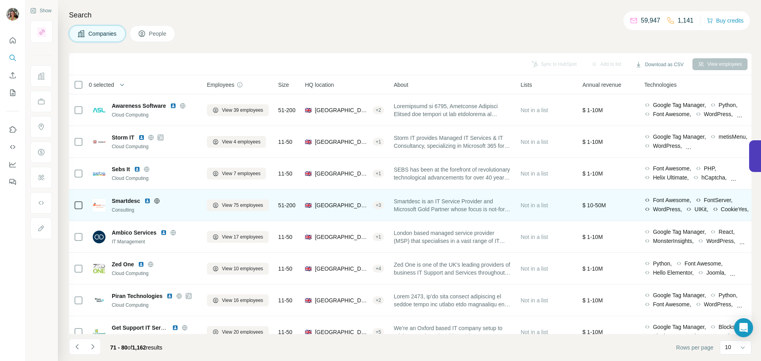
click at [157, 199] on icon at bounding box center [157, 201] width 6 height 6
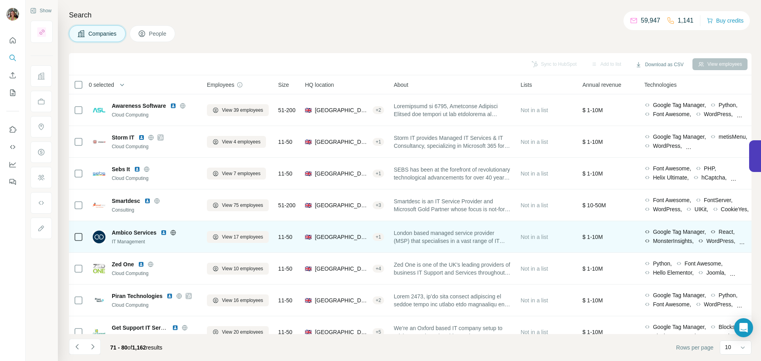
click at [174, 232] on icon at bounding box center [173, 232] width 2 height 5
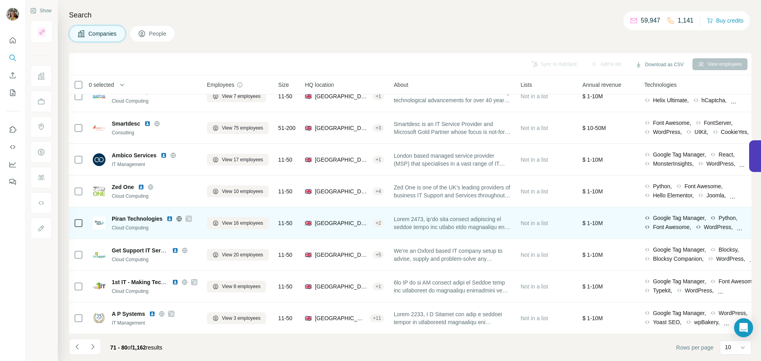
scroll to position [81, 0]
click at [189, 216] on icon at bounding box center [189, 218] width 4 height 5
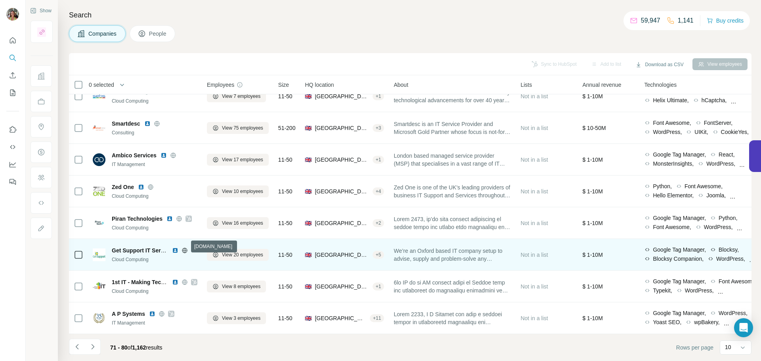
click at [186, 248] on icon at bounding box center [185, 250] width 2 height 5
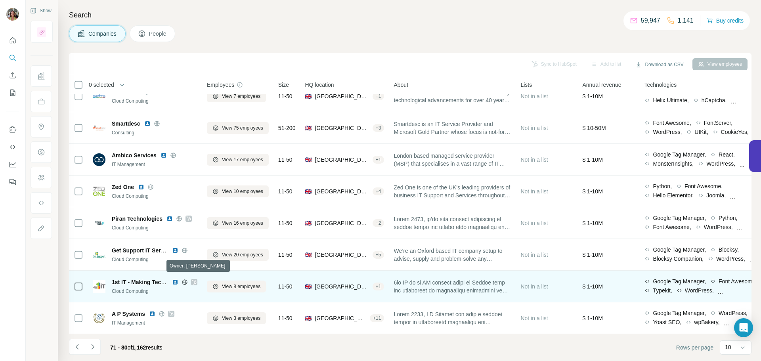
click at [193, 280] on icon at bounding box center [194, 282] width 4 height 5
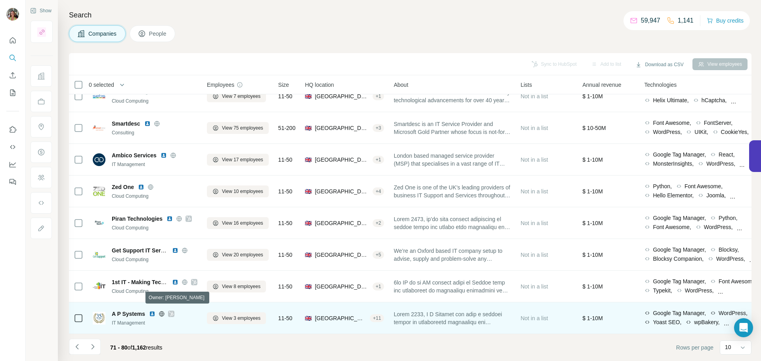
click at [173, 312] on icon at bounding box center [171, 314] width 4 height 5
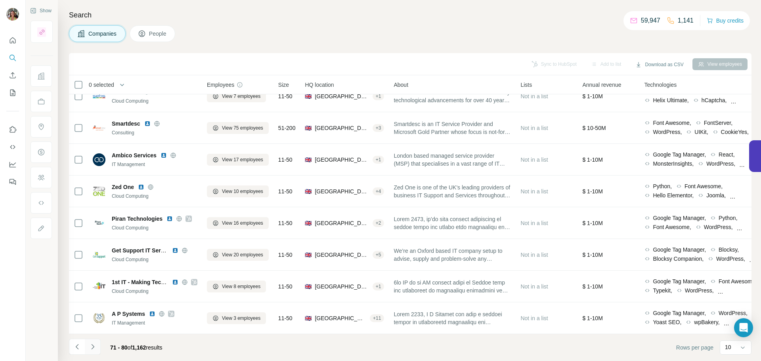
click at [93, 328] on icon "Navigate to next page" at bounding box center [93, 347] width 8 height 8
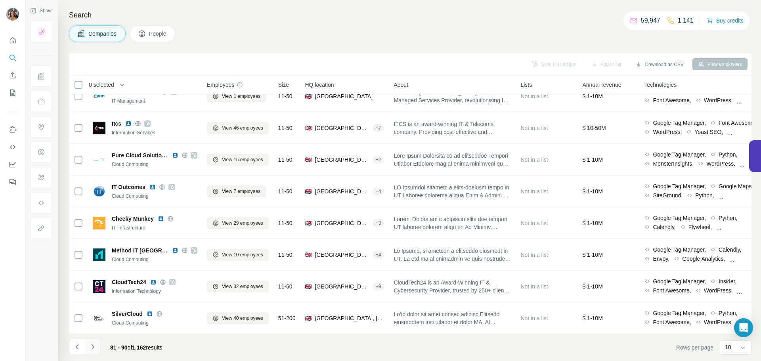
click at [90, 328] on icon "Navigate to next page" at bounding box center [93, 347] width 8 height 8
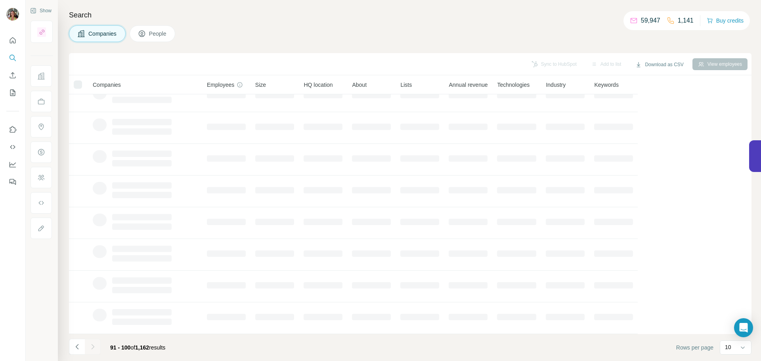
click at [90, 328] on icon "Navigate to next page" at bounding box center [93, 347] width 8 height 8
click at [90, 328] on div at bounding box center [93, 347] width 16 height 16
click at [90, 328] on icon "Navigate to next page" at bounding box center [93, 347] width 8 height 8
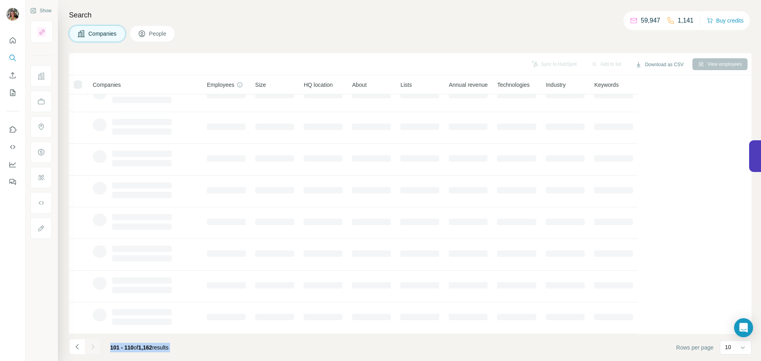
click at [90, 328] on div at bounding box center [93, 347] width 16 height 16
click at [92, 328] on icon "Navigate to next page" at bounding box center [93, 347] width 8 height 8
click at [92, 328] on div at bounding box center [93, 347] width 16 height 16
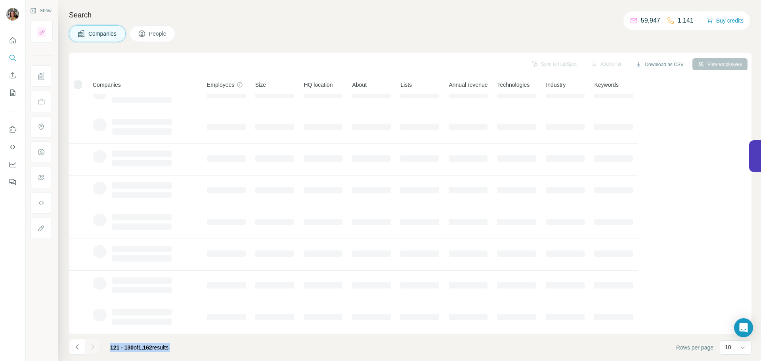
click at [92, 328] on div at bounding box center [93, 347] width 16 height 16
click at [92, 328] on icon "Navigate to next page" at bounding box center [93, 347] width 8 height 8
click at [92, 328] on div at bounding box center [93, 347] width 16 height 16
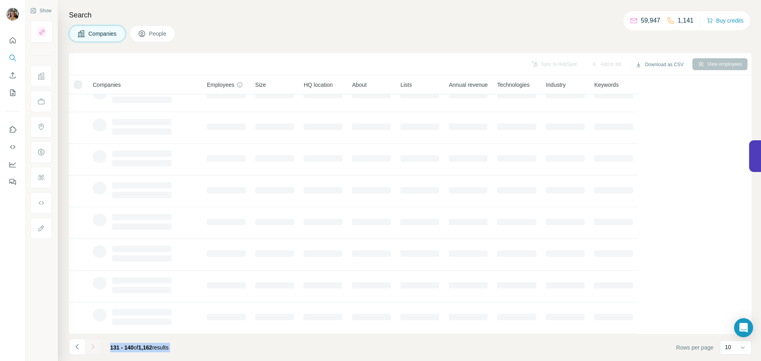
click at [92, 328] on div at bounding box center [93, 347] width 16 height 16
click at [92, 328] on icon "Navigate to next page" at bounding box center [93, 347] width 8 height 8
click at [92, 328] on div at bounding box center [93, 347] width 16 height 16
click at [92, 328] on icon "Navigate to next page" at bounding box center [93, 347] width 8 height 8
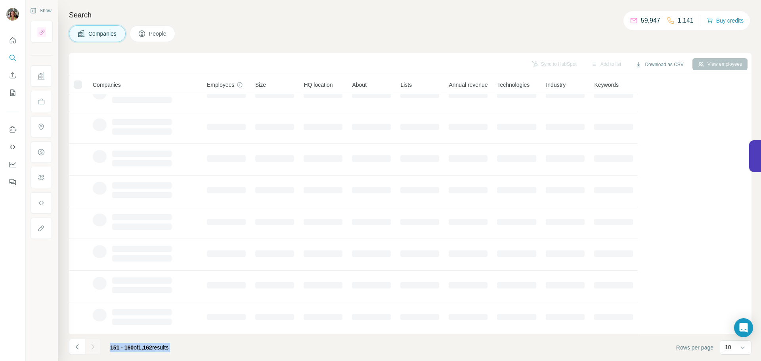
click at [92, 328] on div at bounding box center [93, 347] width 16 height 16
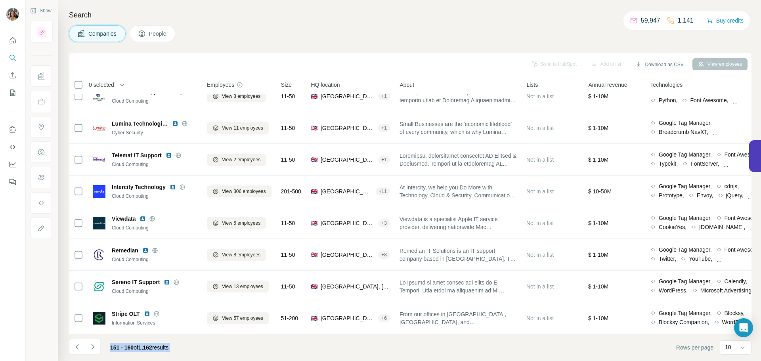
click at [92, 328] on icon "Navigate to next page" at bounding box center [93, 347] width 8 height 8
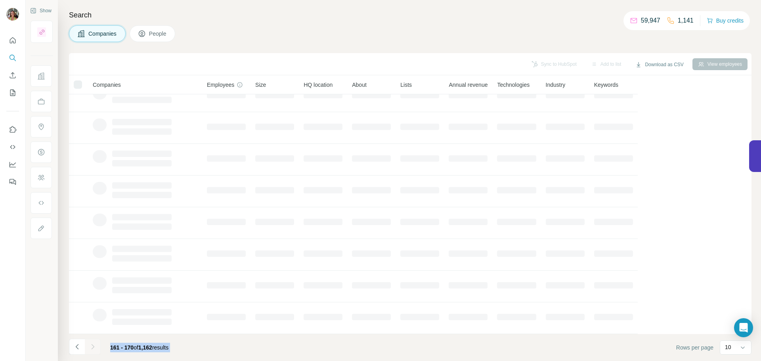
click at [92, 328] on icon "Navigate to next page" at bounding box center [93, 347] width 8 height 8
click at [92, 328] on div at bounding box center [93, 347] width 16 height 16
click at [92, 328] on icon "Navigate to next page" at bounding box center [93, 347] width 8 height 8
click at [92, 328] on div at bounding box center [93, 347] width 16 height 16
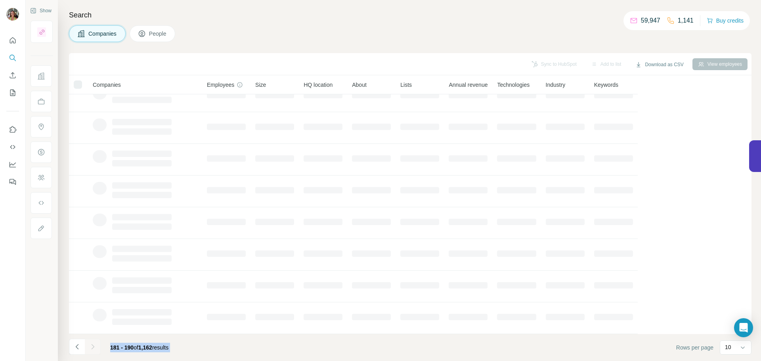
click at [92, 328] on div at bounding box center [93, 347] width 16 height 16
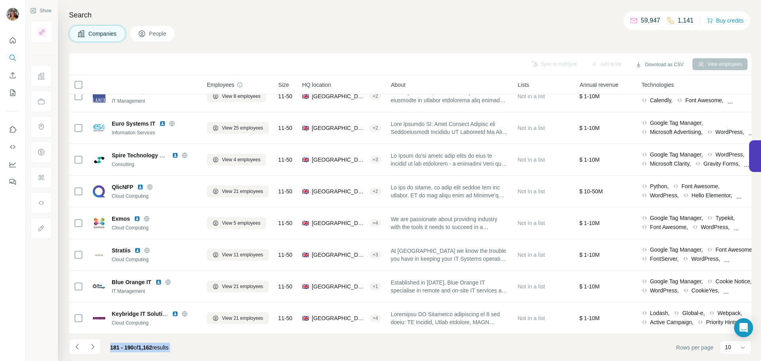
click at [92, 328] on icon "Navigate to next page" at bounding box center [93, 347] width 8 height 8
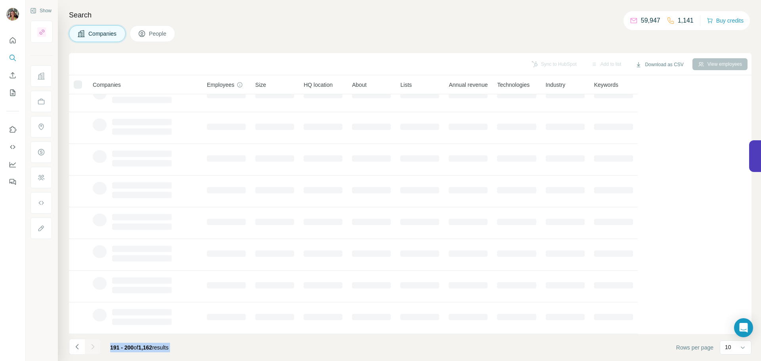
click at [92, 328] on div at bounding box center [93, 347] width 16 height 16
click at [92, 328] on icon "Navigate to next page" at bounding box center [93, 347] width 8 height 8
click at [92, 328] on div at bounding box center [93, 347] width 16 height 16
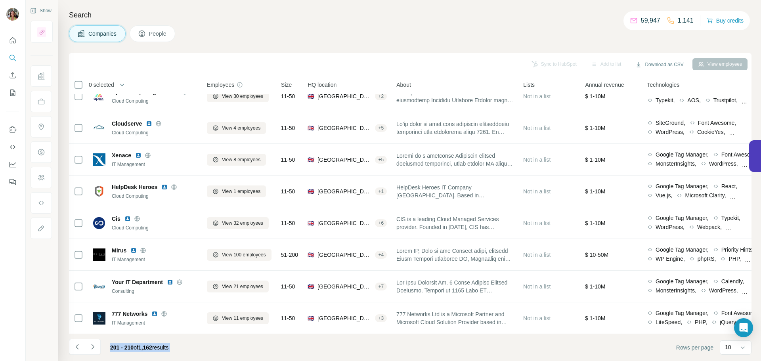
click at [92, 328] on icon "Navigate to next page" at bounding box center [93, 347] width 8 height 8
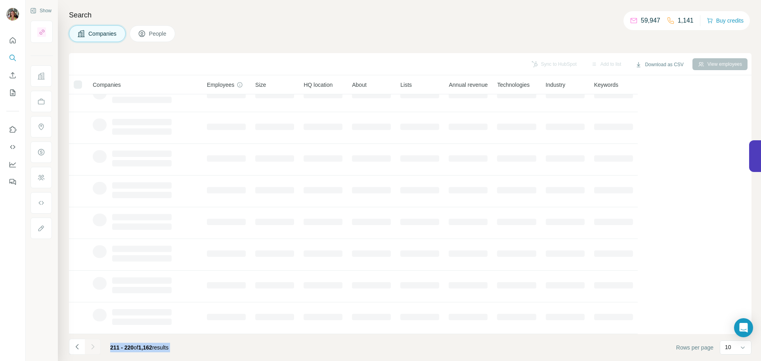
click at [92, 328] on div at bounding box center [93, 347] width 16 height 16
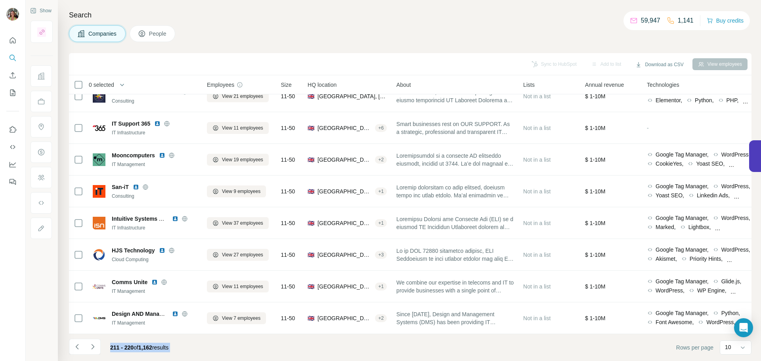
click at [92, 328] on icon "Navigate to next page" at bounding box center [93, 347] width 8 height 8
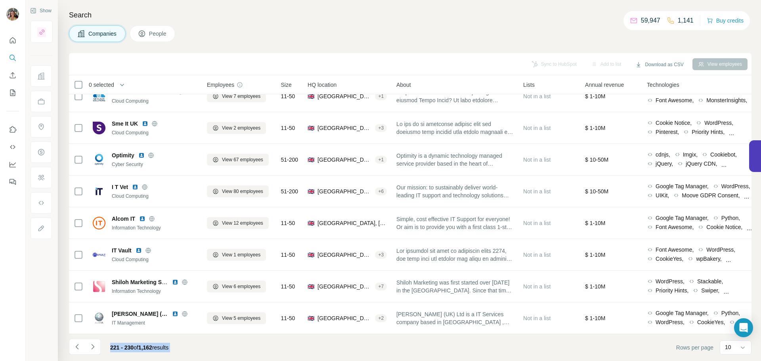
click at [92, 328] on icon "Navigate to next page" at bounding box center [93, 347] width 8 height 8
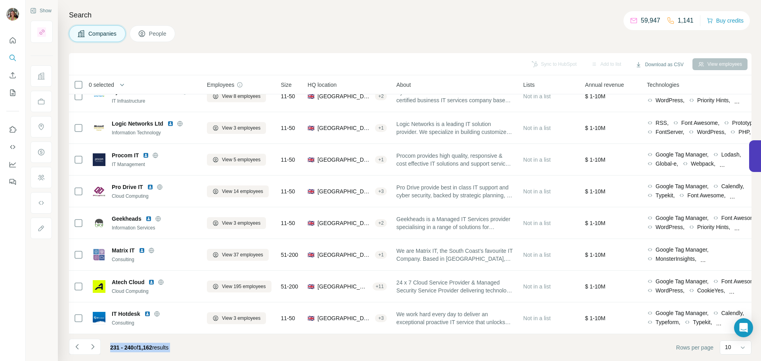
click at [92, 328] on icon "Navigate to next page" at bounding box center [93, 347] width 8 height 8
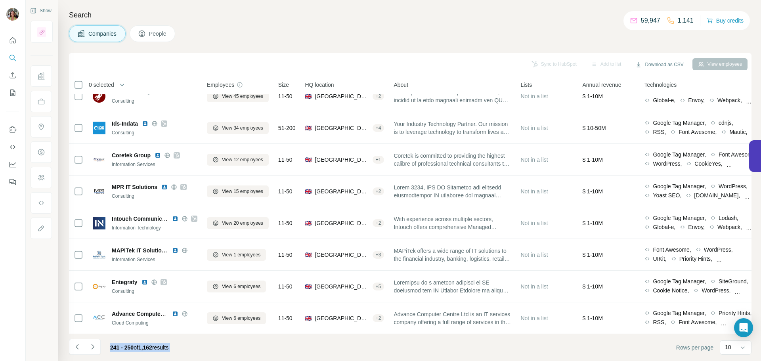
click at [92, 328] on icon "Navigate to next page" at bounding box center [93, 347] width 8 height 8
click at [92, 328] on div at bounding box center [93, 347] width 16 height 16
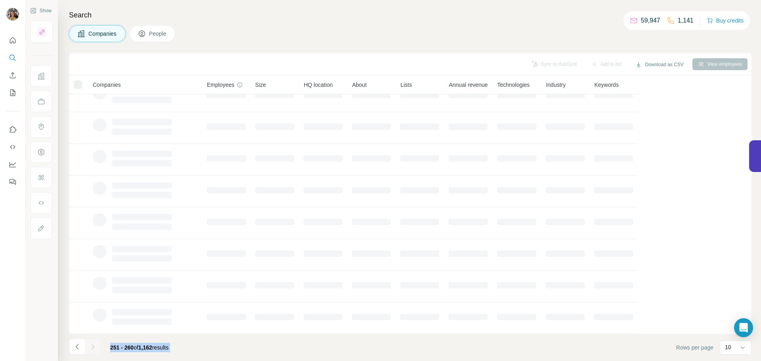
click at [92, 328] on div at bounding box center [93, 347] width 16 height 16
click at [92, 328] on icon "Navigate to next page" at bounding box center [93, 347] width 8 height 8
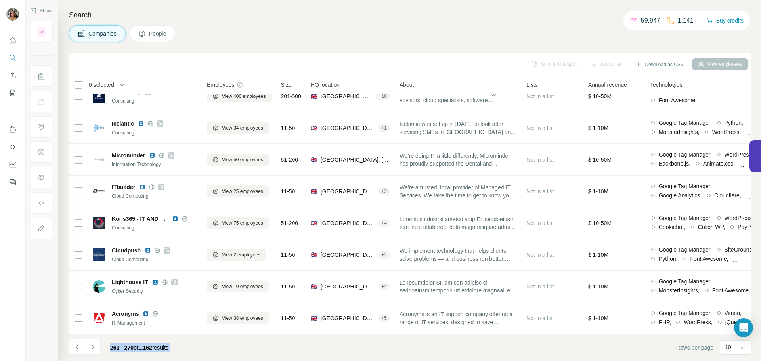
click at [92, 328] on icon "Navigate to next page" at bounding box center [93, 347] width 8 height 8
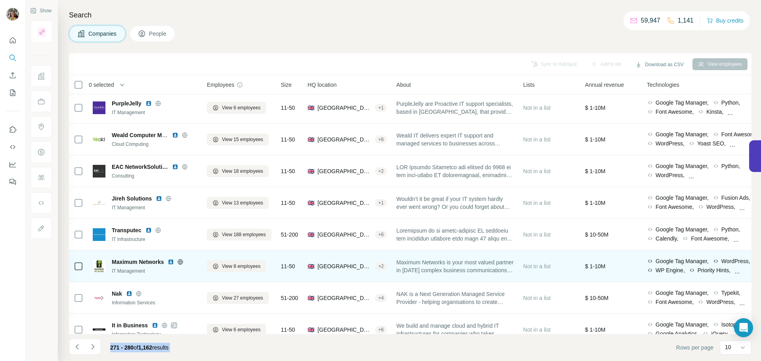
scroll to position [0, 0]
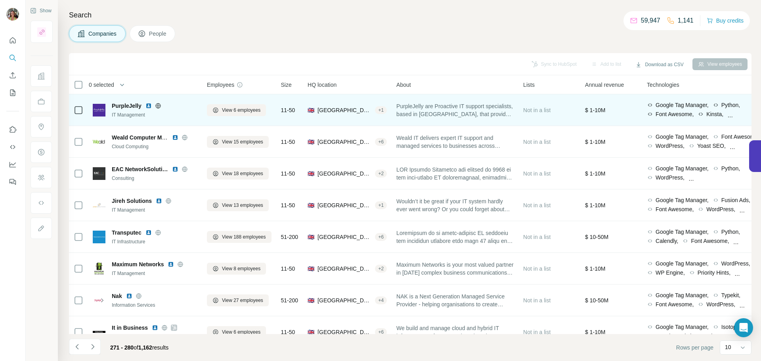
click at [156, 105] on icon at bounding box center [158, 106] width 6 height 6
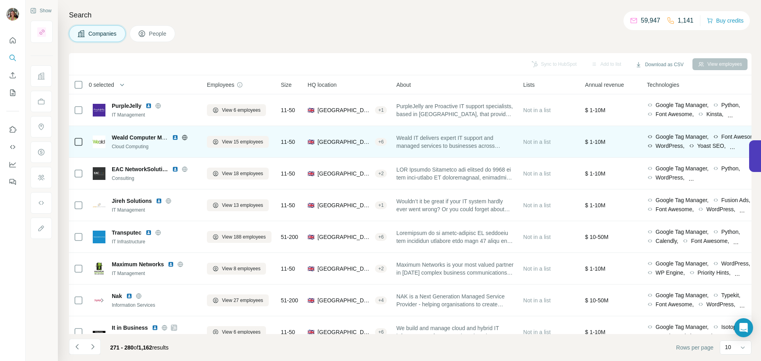
click at [184, 138] on icon at bounding box center [185, 137] width 6 height 6
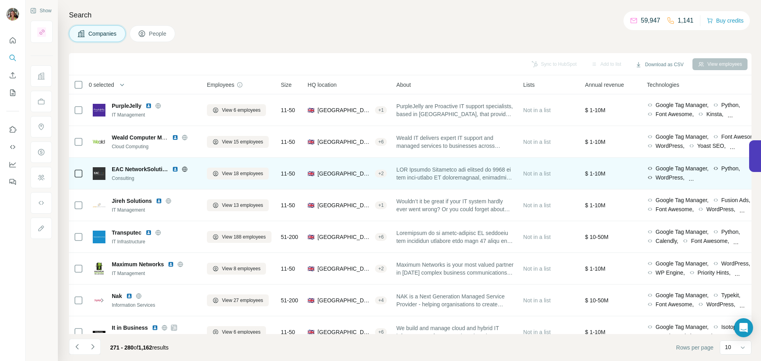
click at [185, 169] on icon at bounding box center [184, 169] width 5 height 0
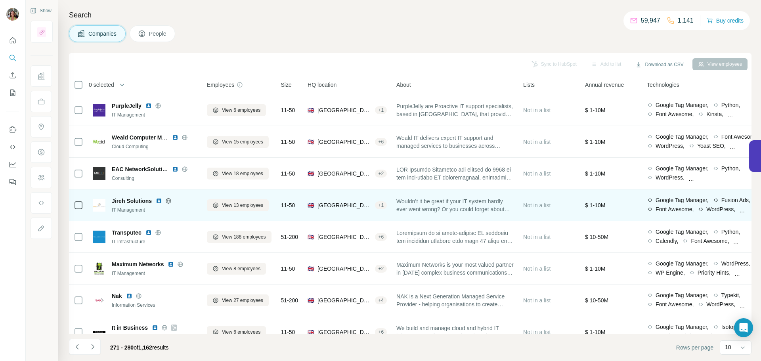
click at [168, 200] on icon at bounding box center [168, 201] width 6 height 6
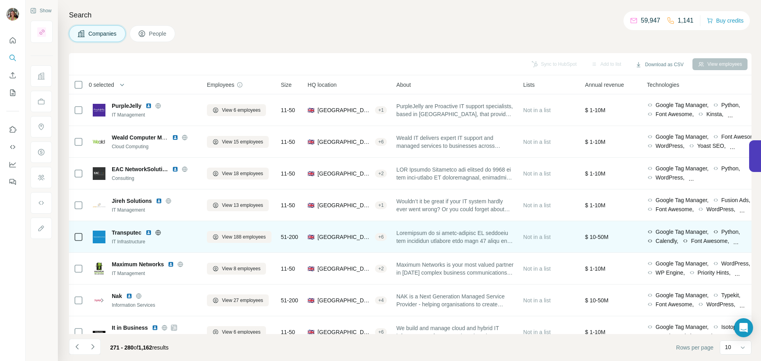
click at [158, 233] on icon at bounding box center [158, 232] width 2 height 5
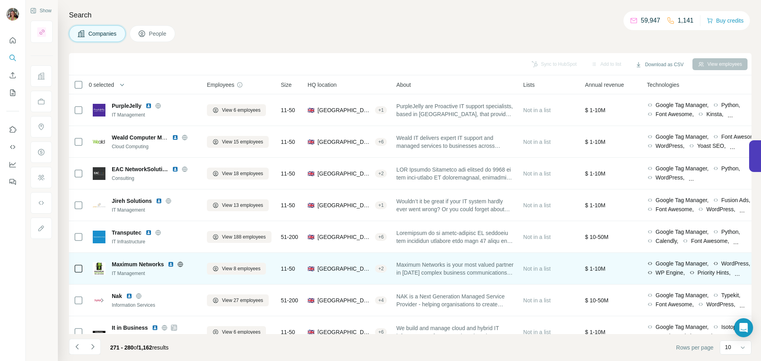
click at [181, 263] on icon at bounding box center [180, 264] width 6 height 6
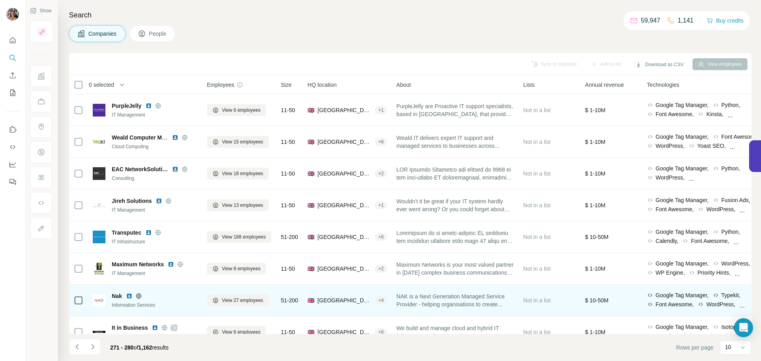
click at [140, 296] on icon at bounding box center [138, 296] width 5 height 0
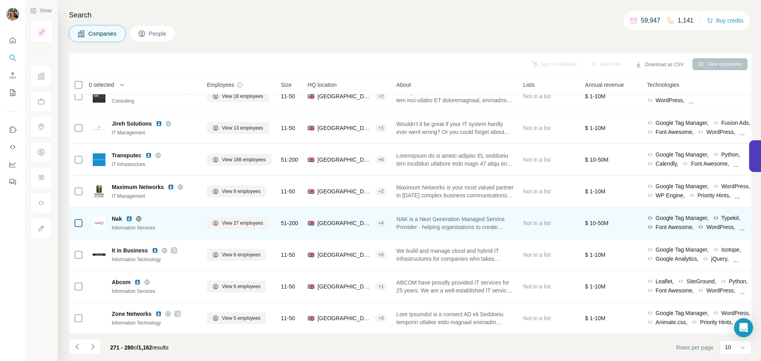
scroll to position [81, 0]
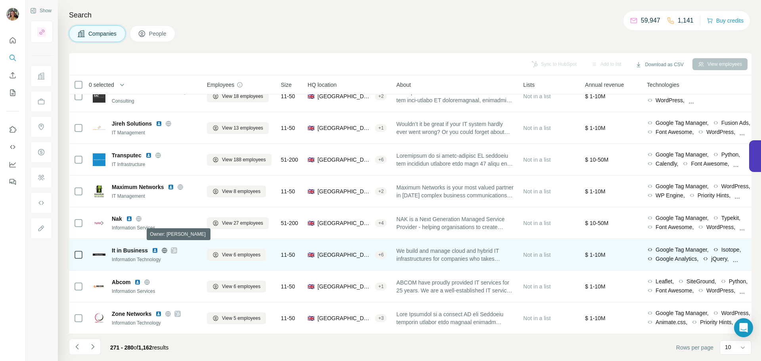
click at [173, 247] on icon at bounding box center [174, 250] width 5 height 6
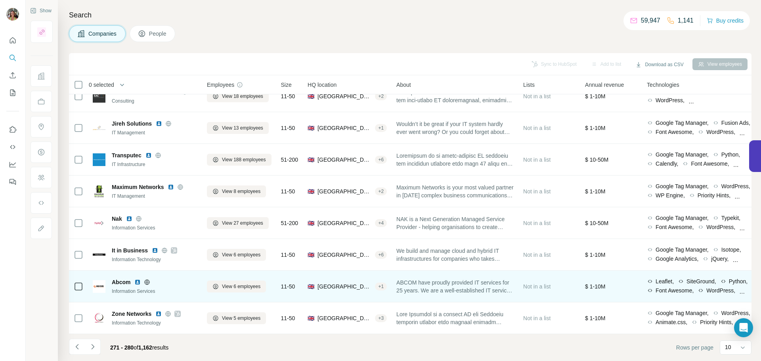
click at [148, 279] on icon at bounding box center [147, 282] width 6 height 6
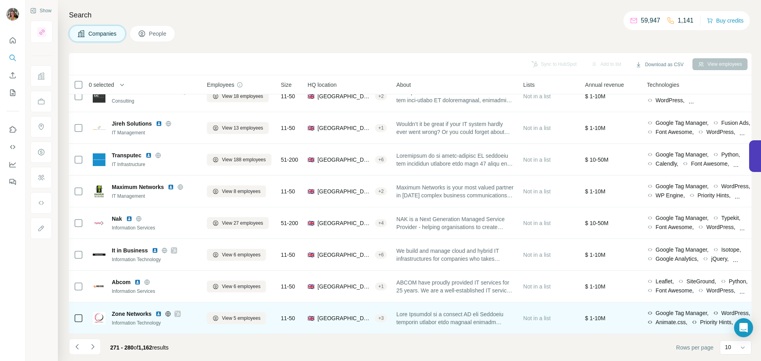
click at [178, 311] on icon at bounding box center [177, 314] width 5 height 6
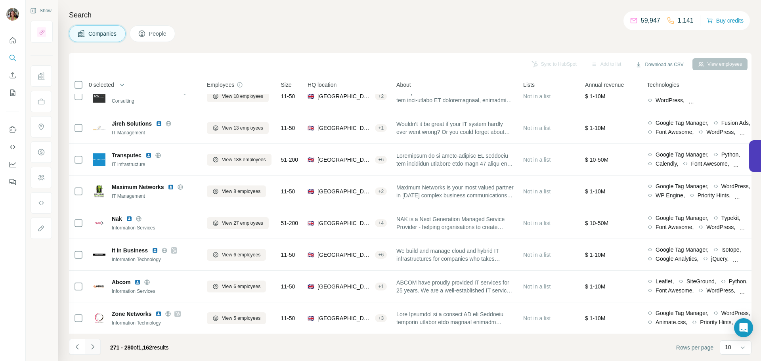
click at [87, 328] on button "Navigate to next page" at bounding box center [93, 347] width 16 height 16
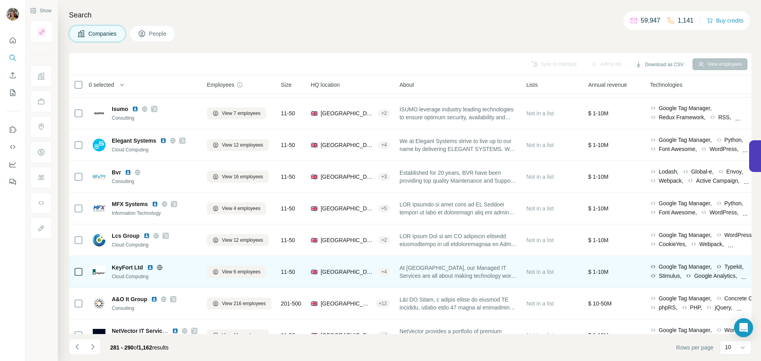
scroll to position [41, 0]
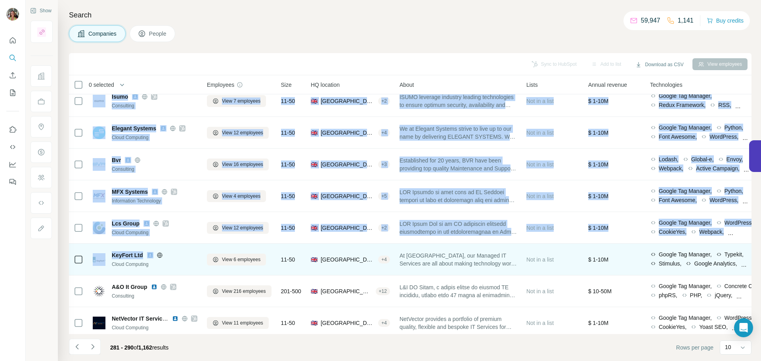
click at [158, 254] on icon at bounding box center [160, 255] width 6 height 6
click at [171, 255] on div at bounding box center [169, 255] width 6 height 6
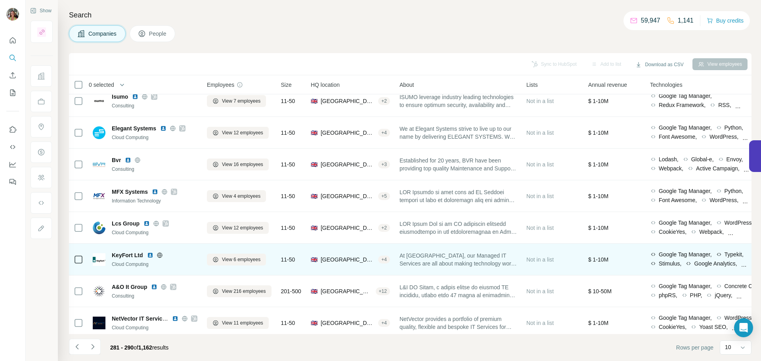
click at [158, 255] on icon at bounding box center [159, 255] width 5 height 0
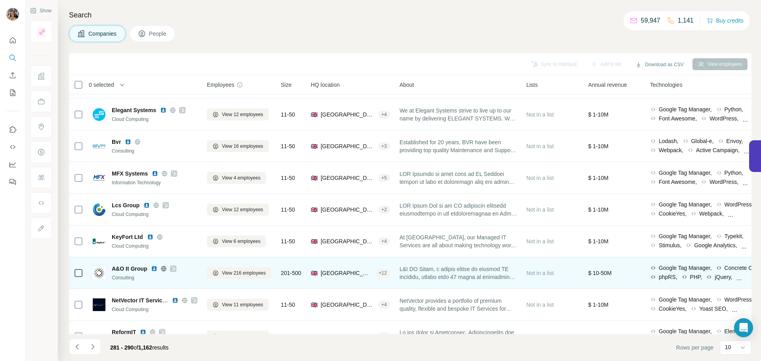
scroll to position [81, 0]
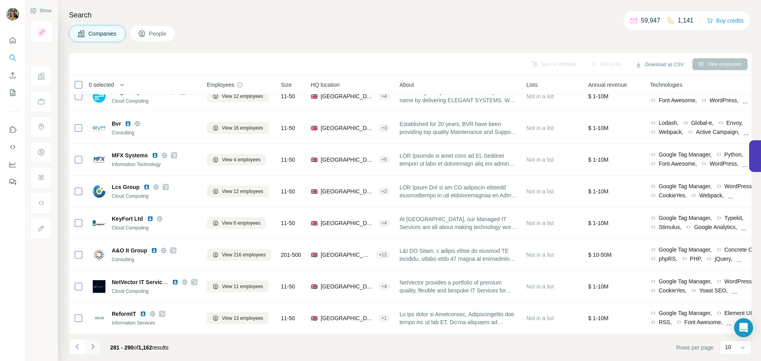
click at [92, 328] on icon "Navigate to next page" at bounding box center [92, 346] width 3 height 5
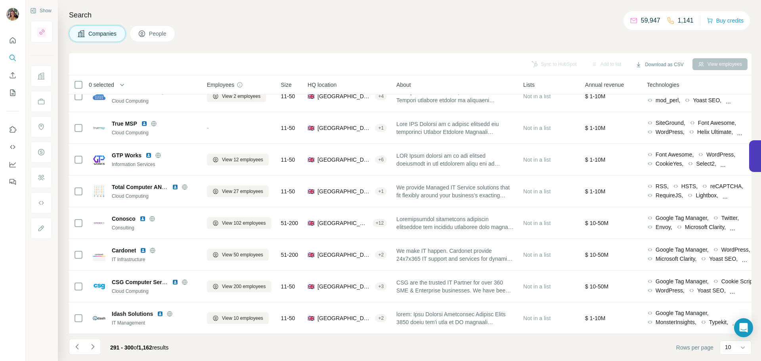
scroll to position [0, 0]
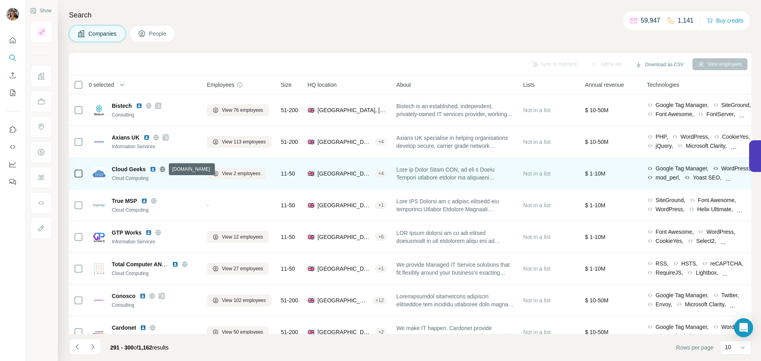
click at [163, 168] on icon at bounding box center [162, 169] width 6 height 6
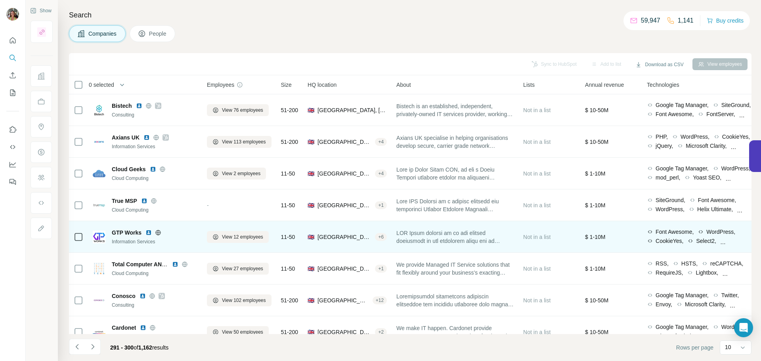
click at [158, 233] on icon at bounding box center [158, 233] width 6 height 6
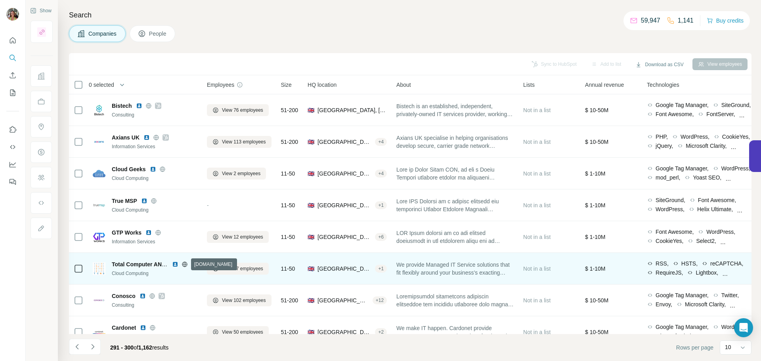
click at [186, 263] on icon at bounding box center [185, 264] width 6 height 6
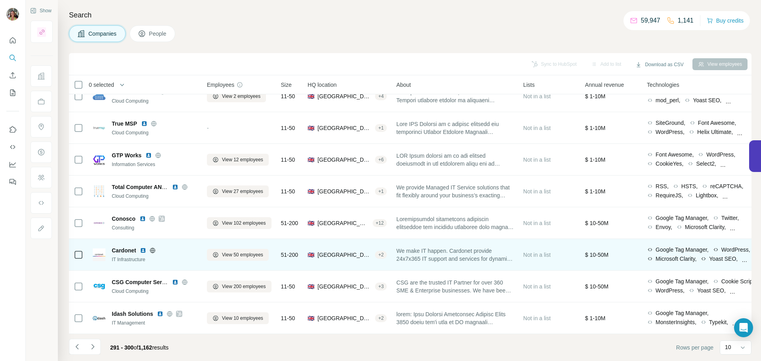
scroll to position [81, 0]
click at [155, 247] on icon at bounding box center [152, 250] width 6 height 6
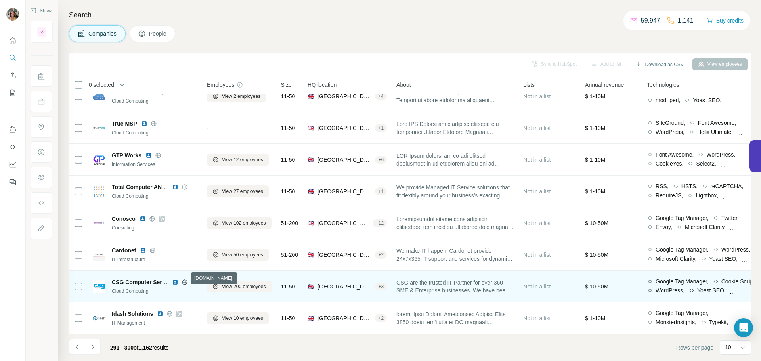
click at [184, 279] on icon at bounding box center [185, 282] width 6 height 6
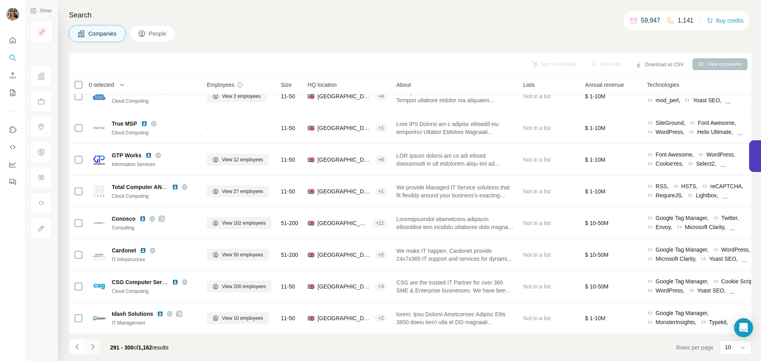
click at [94, 328] on icon "Navigate to next page" at bounding box center [93, 347] width 8 height 8
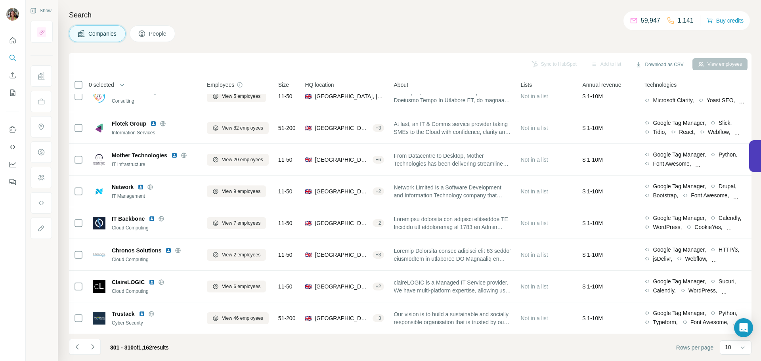
scroll to position [0, 0]
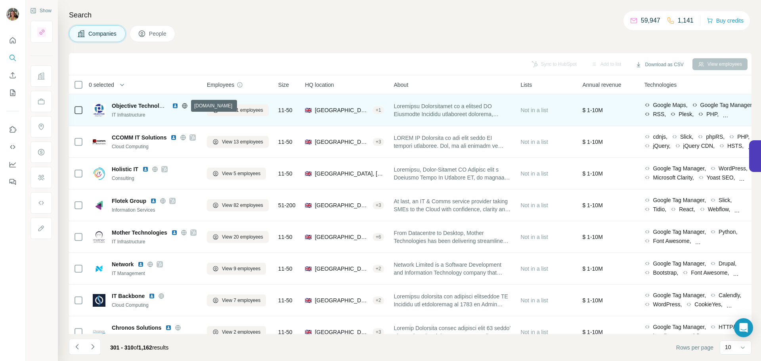
click at [184, 107] on icon at bounding box center [185, 105] width 2 height 5
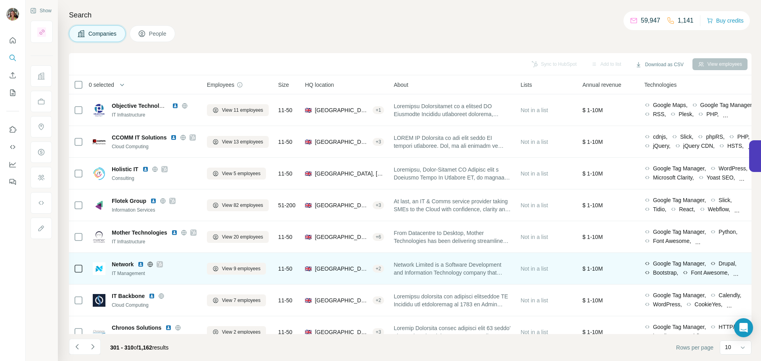
click at [161, 264] on icon at bounding box center [160, 264] width 4 height 5
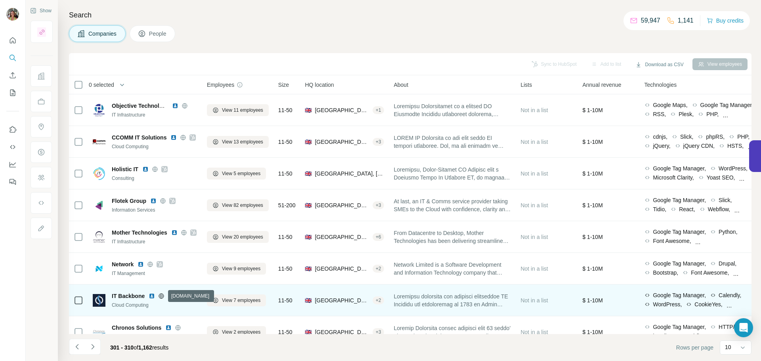
click at [160, 295] on icon at bounding box center [161, 296] width 6 height 6
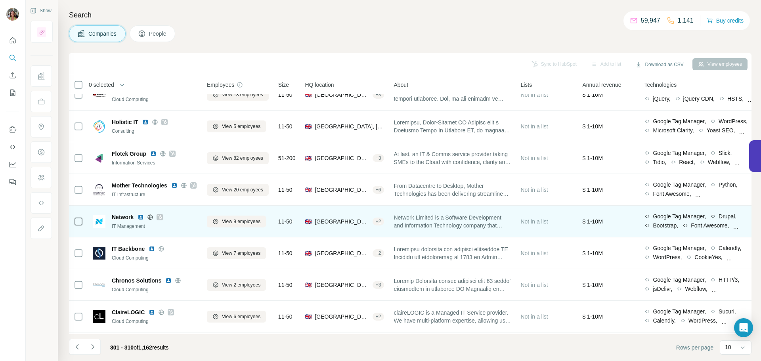
scroll to position [81, 0]
